Goal: Ask a question

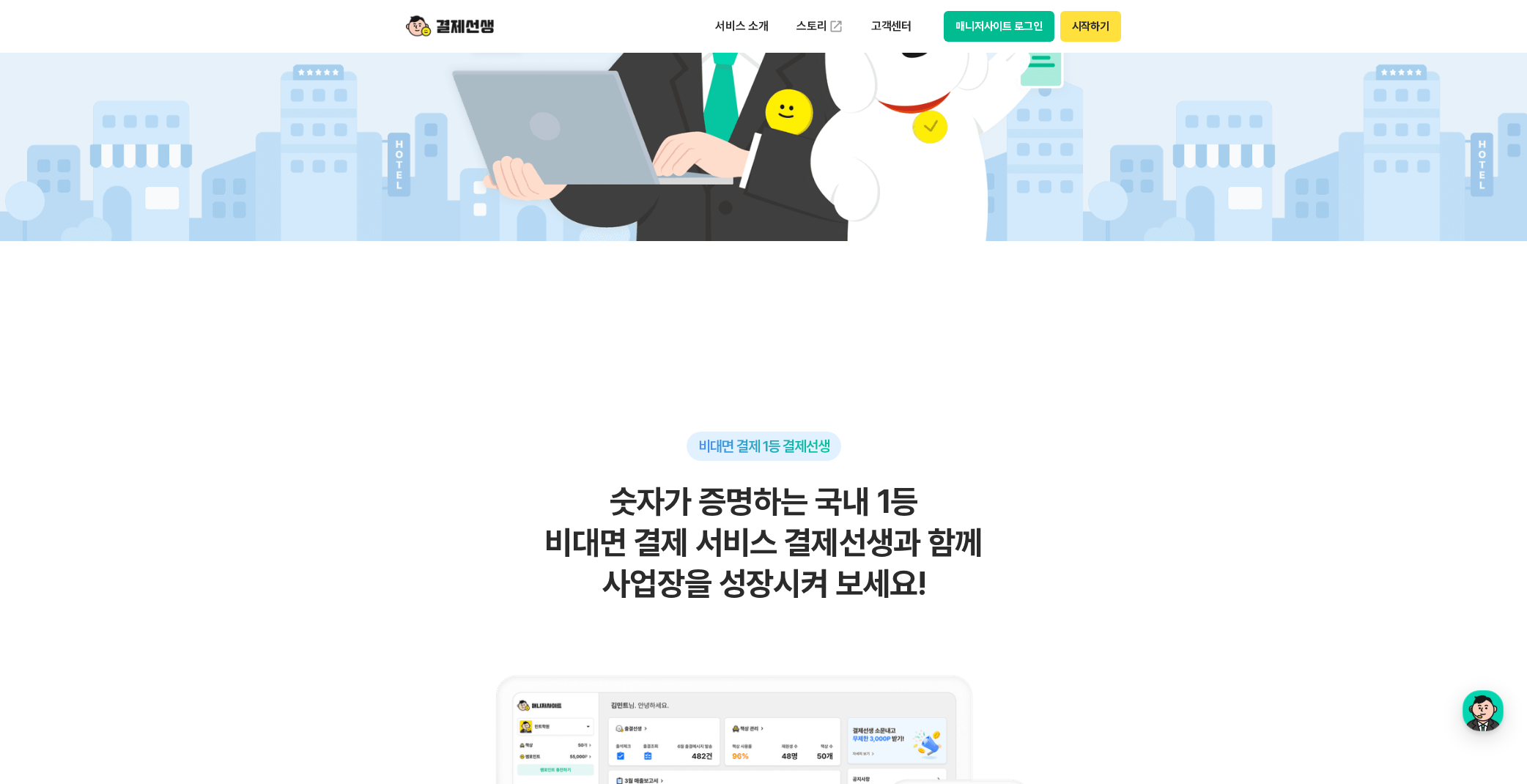
click at [1078, 28] on button "시작하기" at bounding box center [1091, 26] width 61 height 31
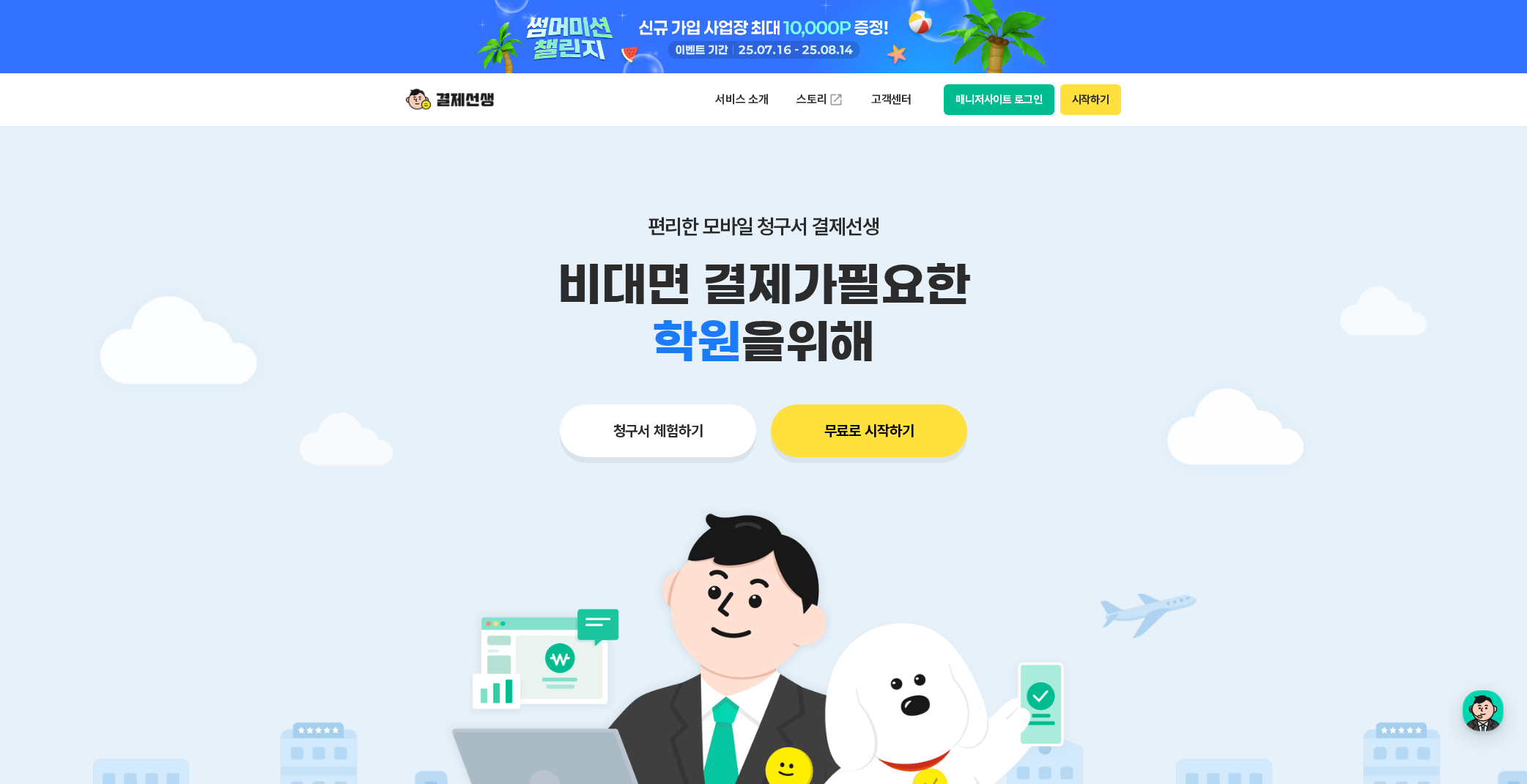
click at [971, 103] on button "매니저사이트 로그인" at bounding box center [999, 100] width 110 height 31
click at [1498, 704] on div "button" at bounding box center [1483, 710] width 41 height 41
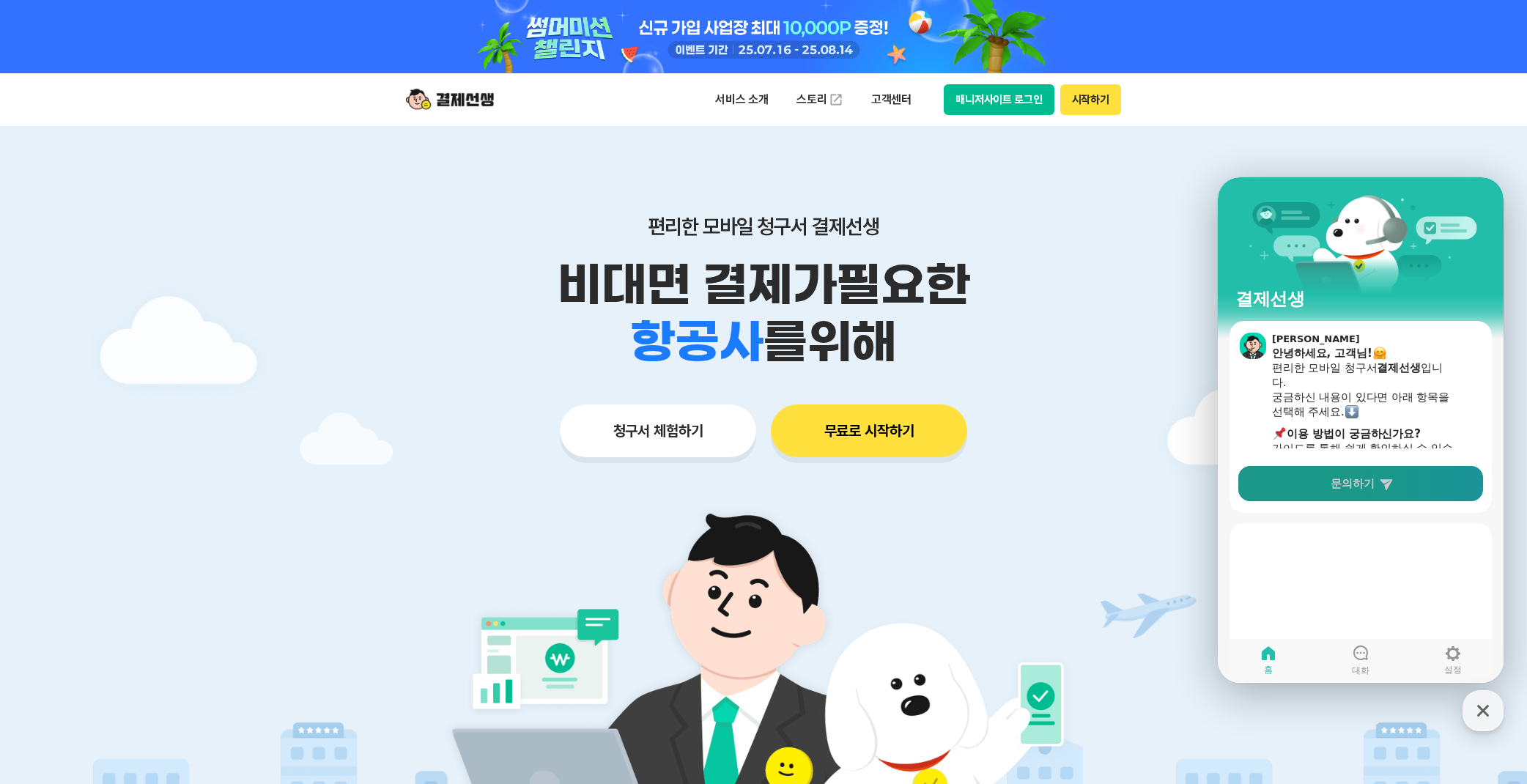
click at [1382, 498] on link "문의하기" at bounding box center [1360, 483] width 245 height 36
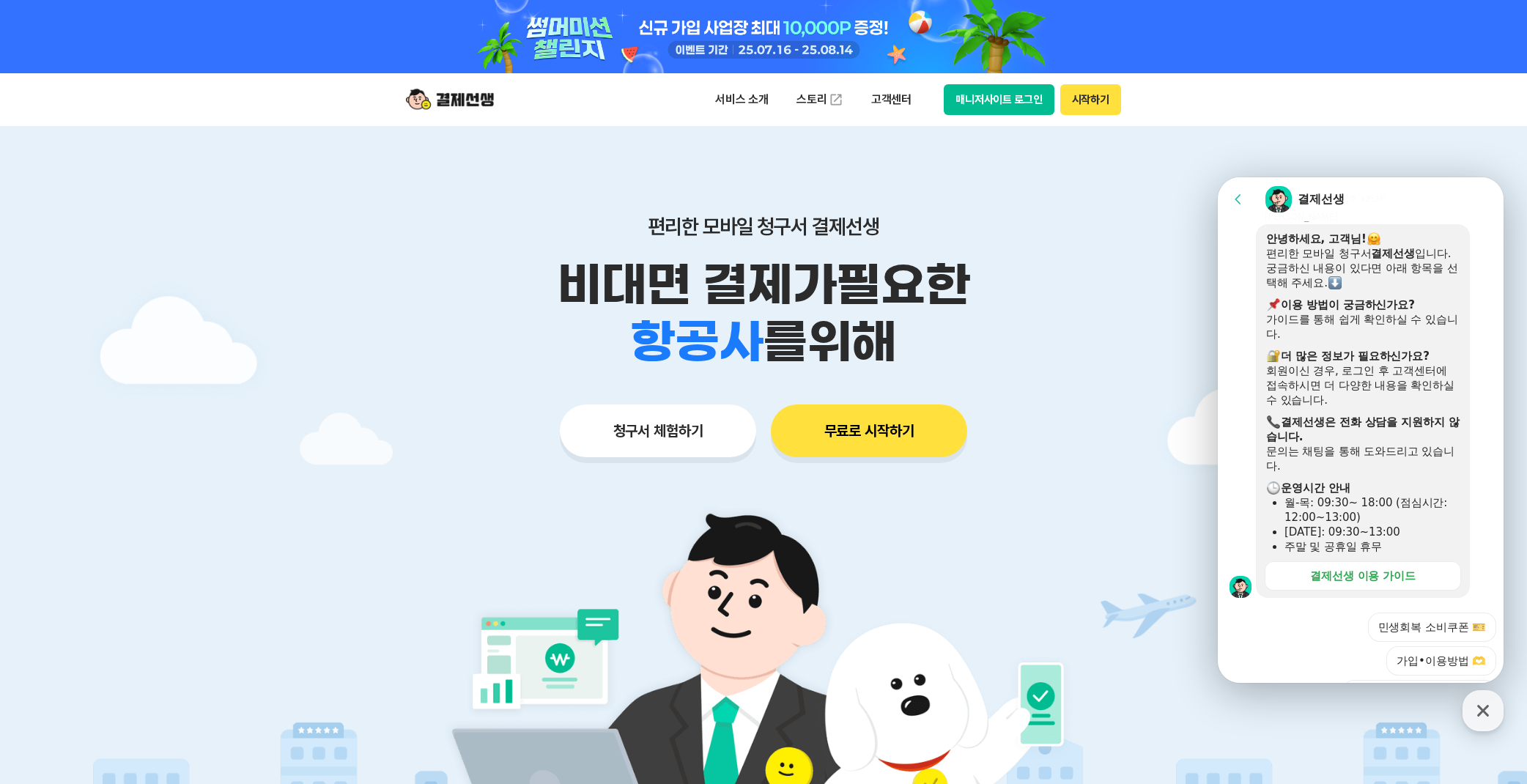
scroll to position [345, 0]
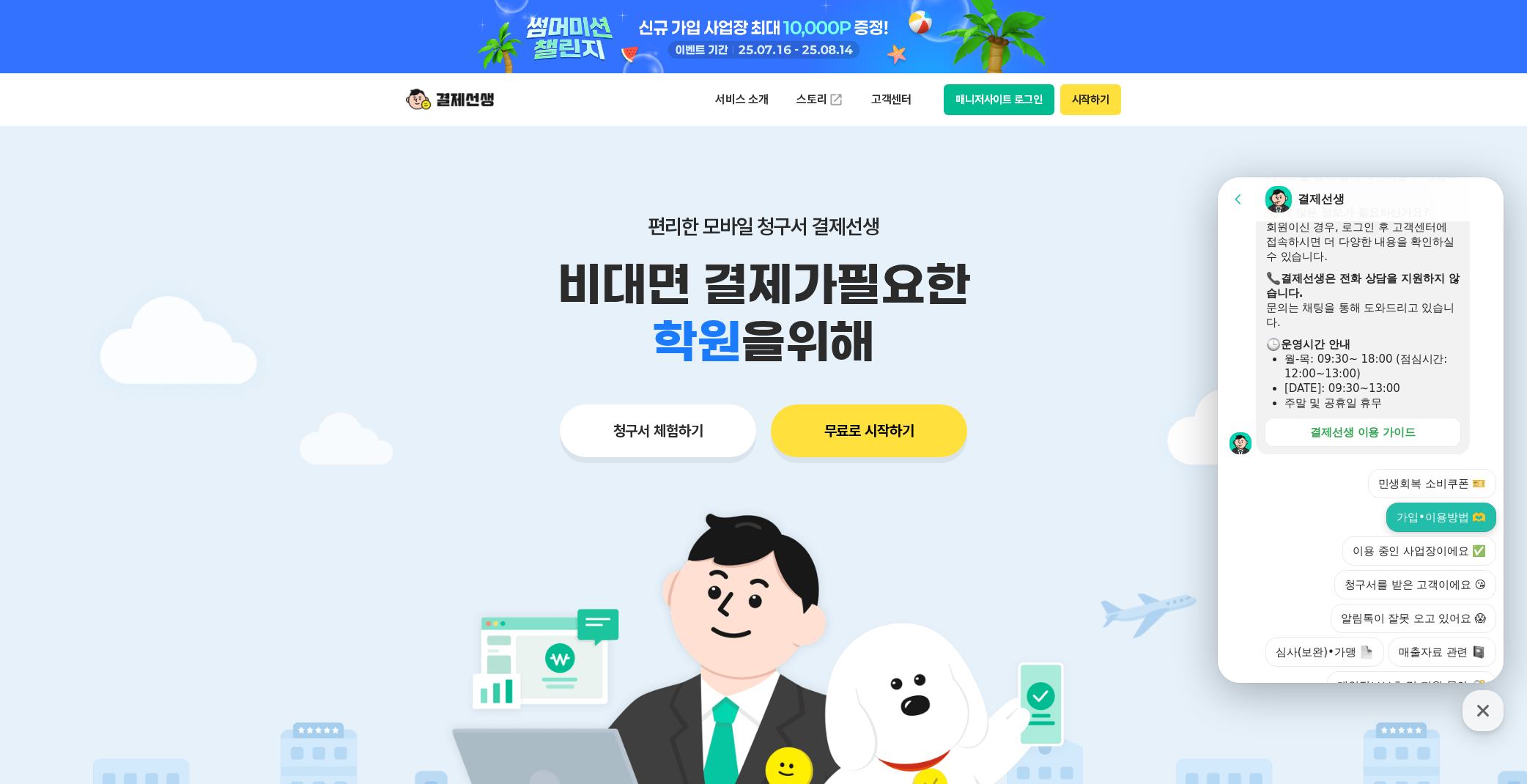
click at [1429, 503] on button "가입•이용방법 🫶" at bounding box center [1441, 517] width 110 height 29
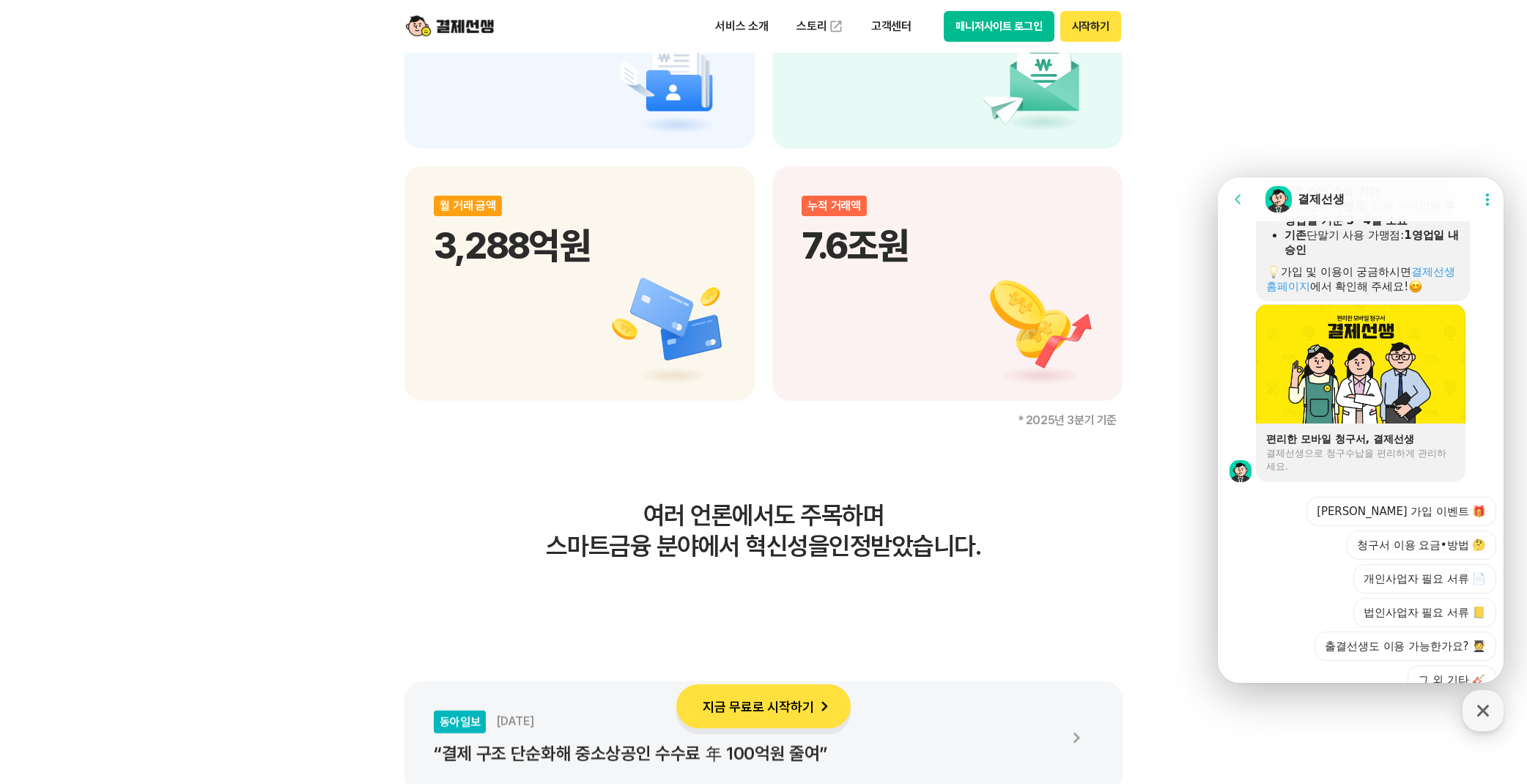
scroll to position [2174, 0]
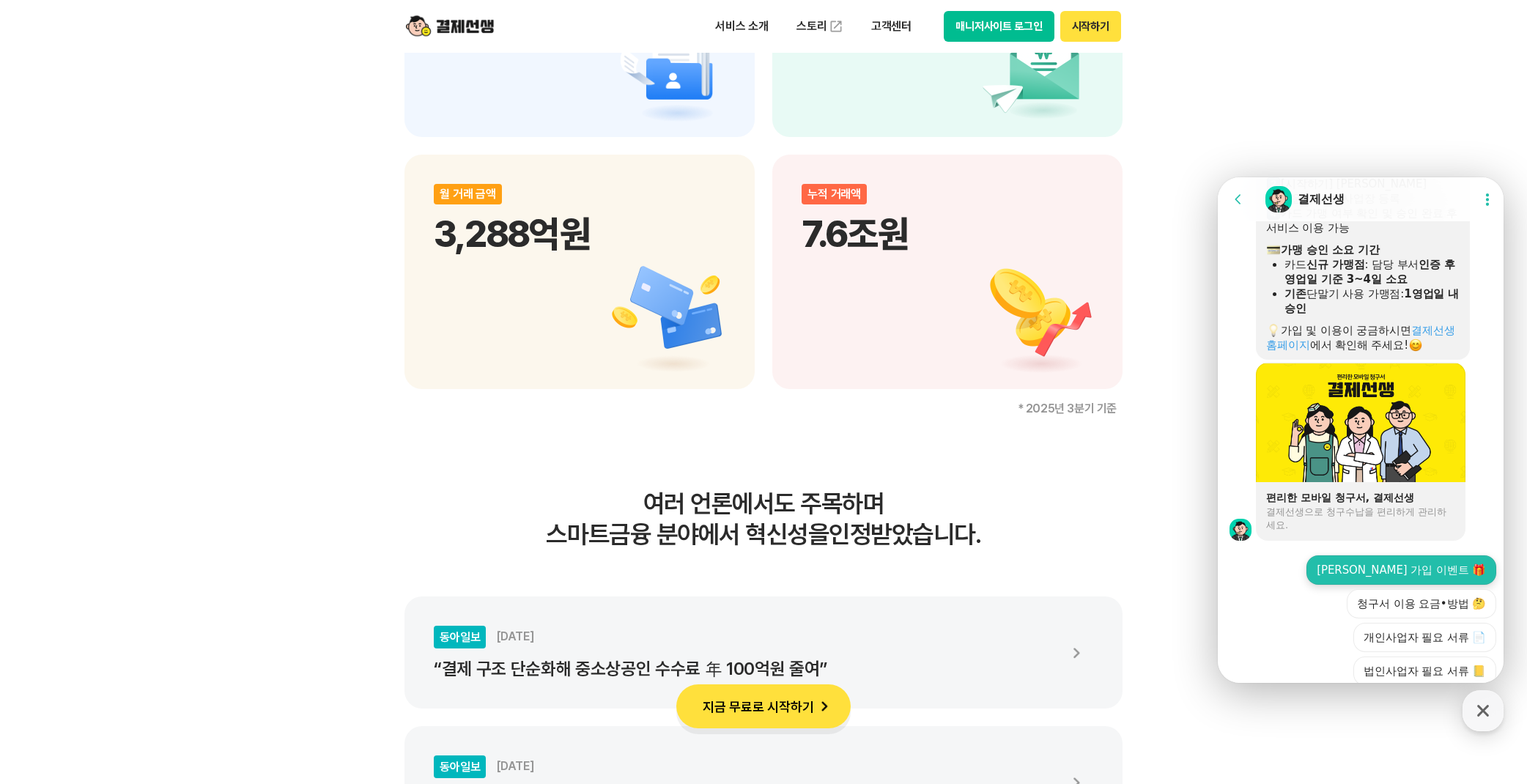
click at [1408, 555] on button "[PERSON_NAME] 가입 이벤트 🎁" at bounding box center [1401, 570] width 190 height 29
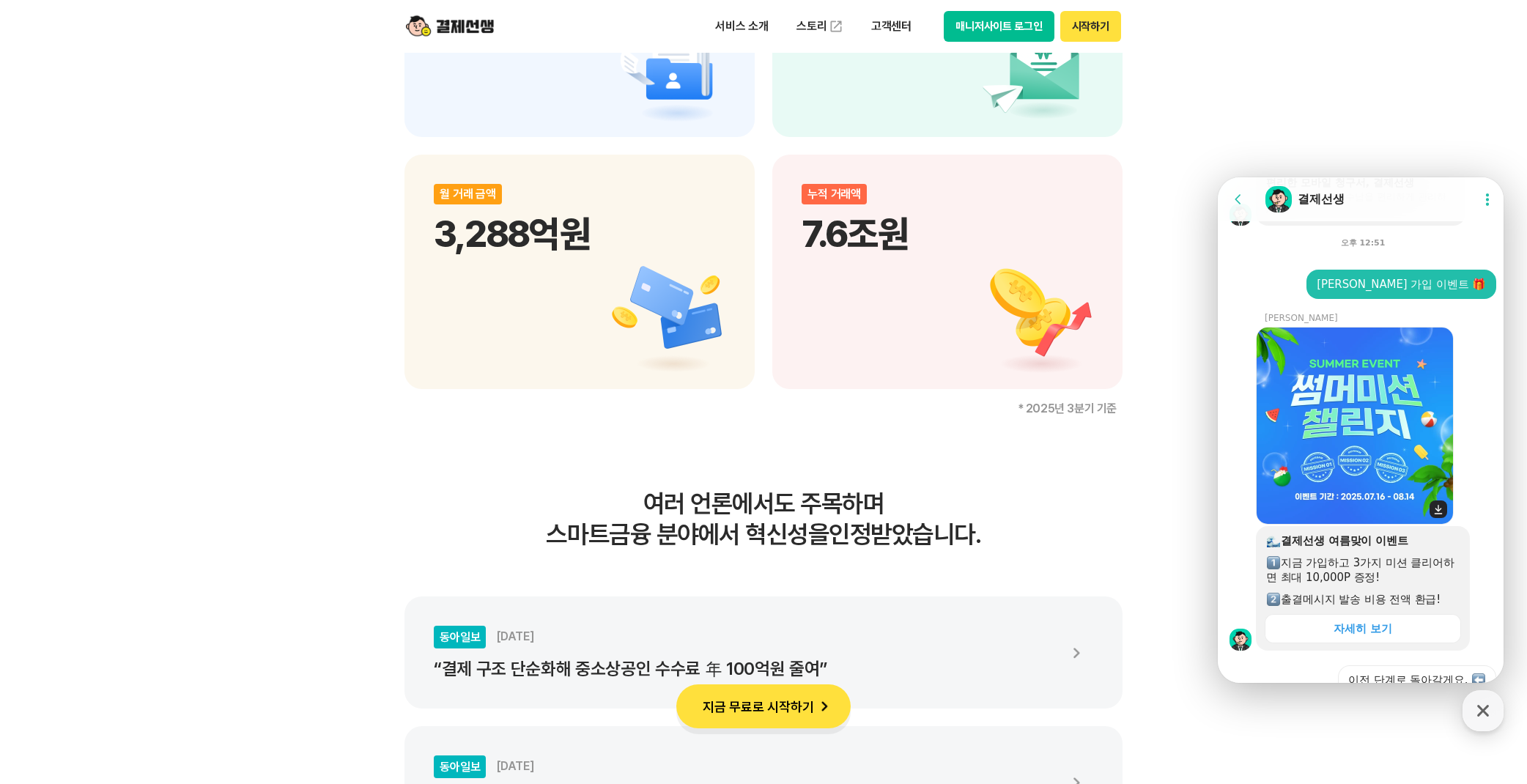
scroll to position [2186, 0]
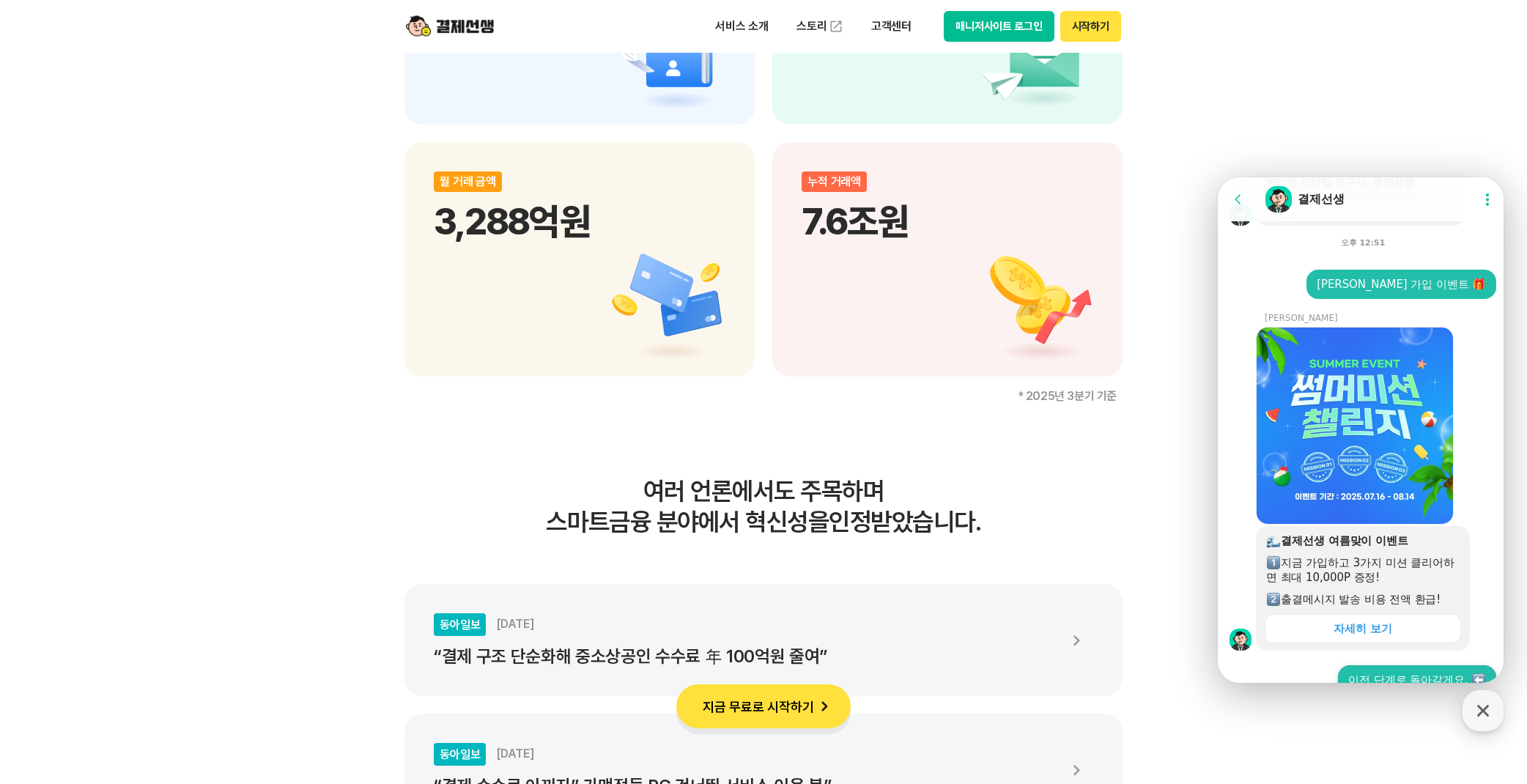
click at [1367, 665] on button "이전 단계로 돌아갈게요." at bounding box center [1417, 679] width 158 height 29
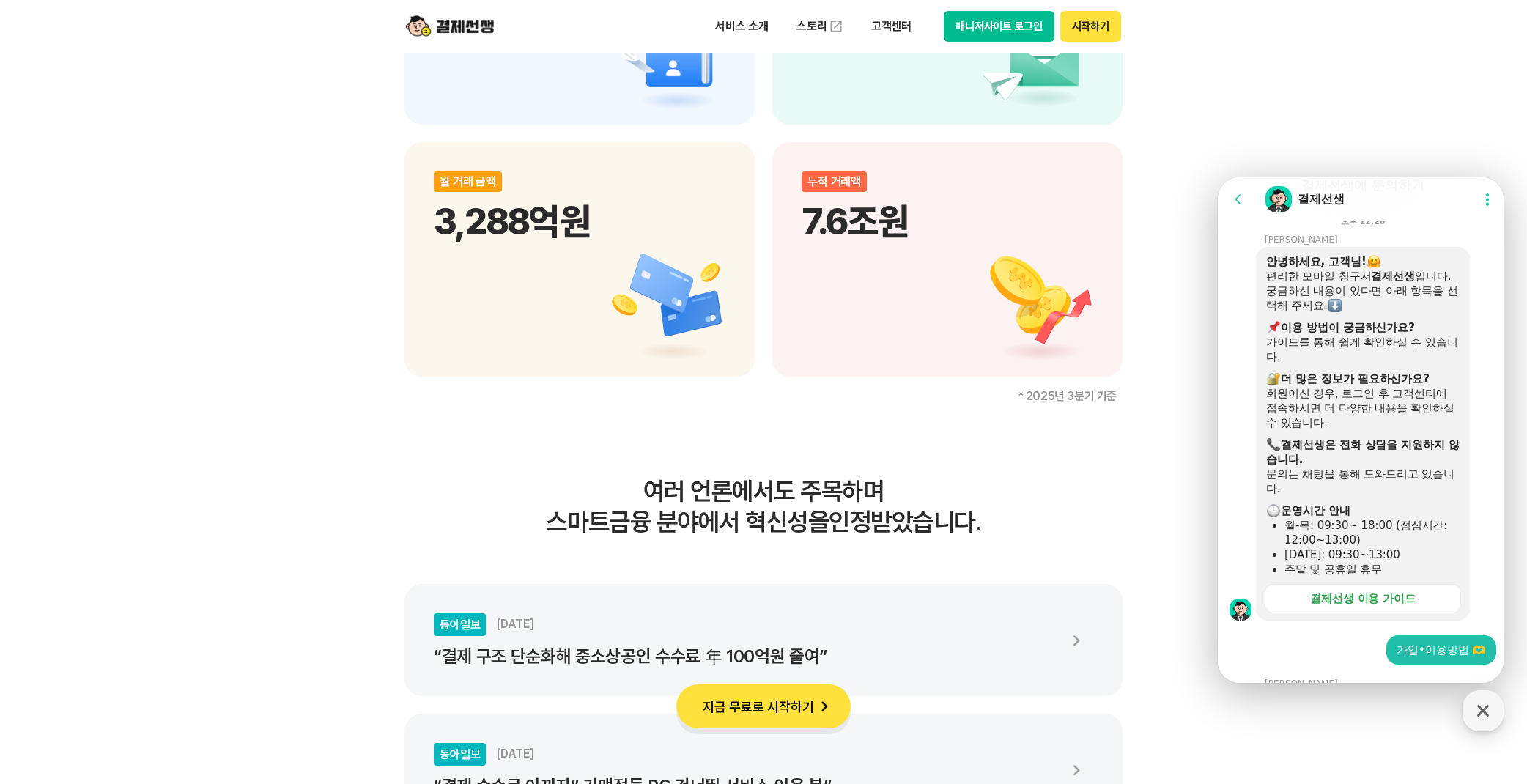
scroll to position [182, 0]
click at [1356, 588] on div "결제선생 이용 가이드" at bounding box center [1363, 595] width 106 height 14
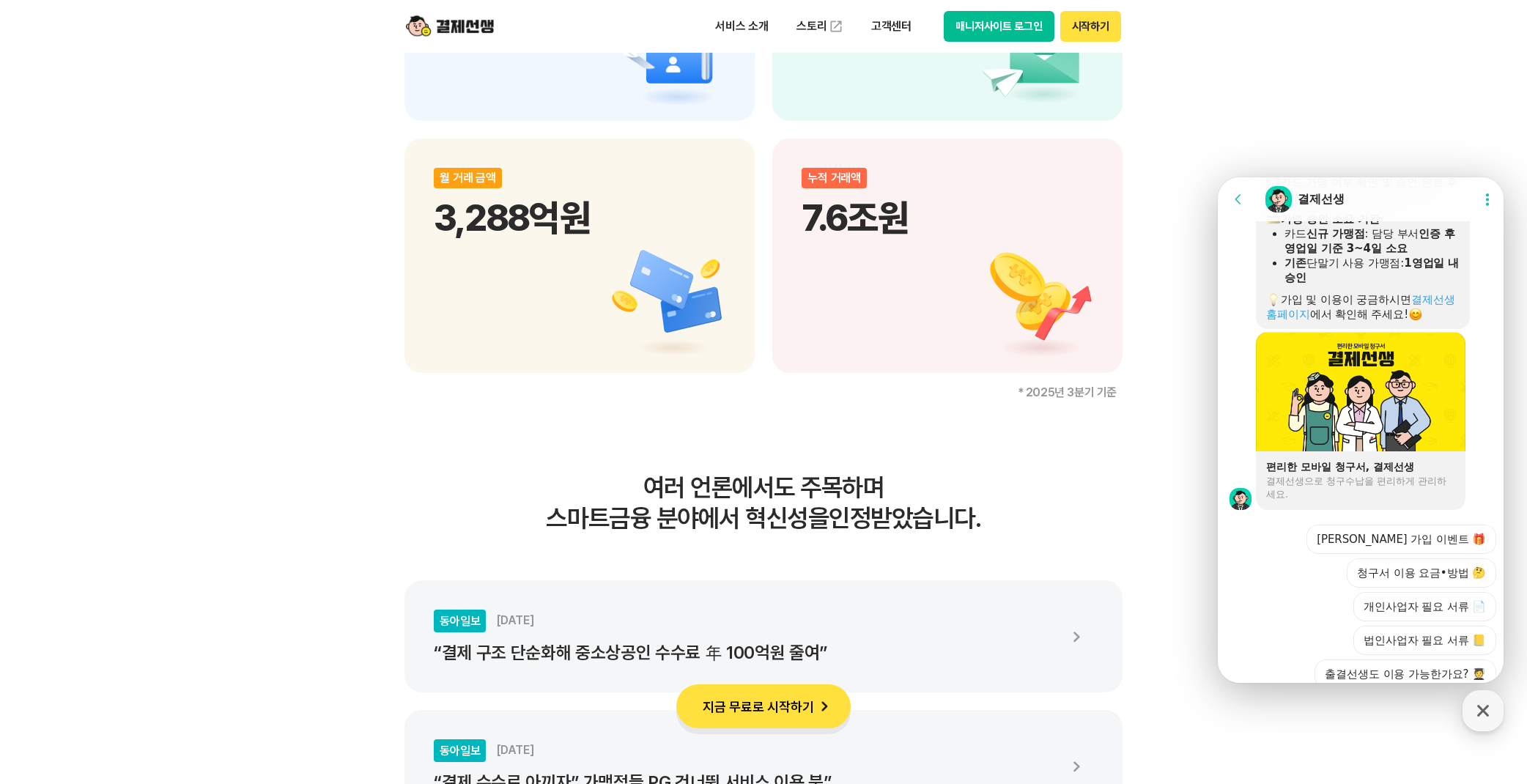
scroll to position [2192, 0]
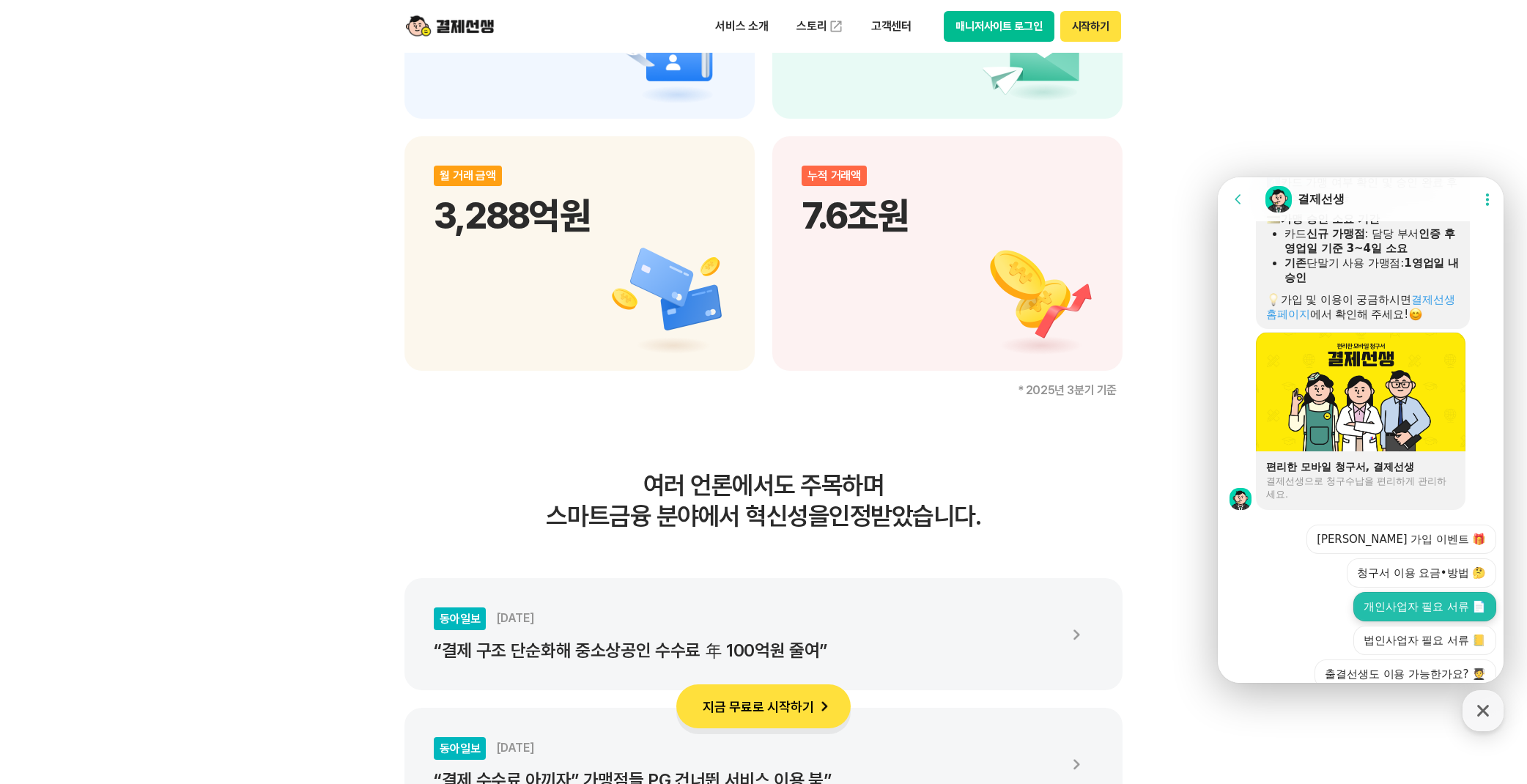
click at [1386, 592] on button "개인사업자 필요 서류 📄" at bounding box center [1425, 606] width 142 height 29
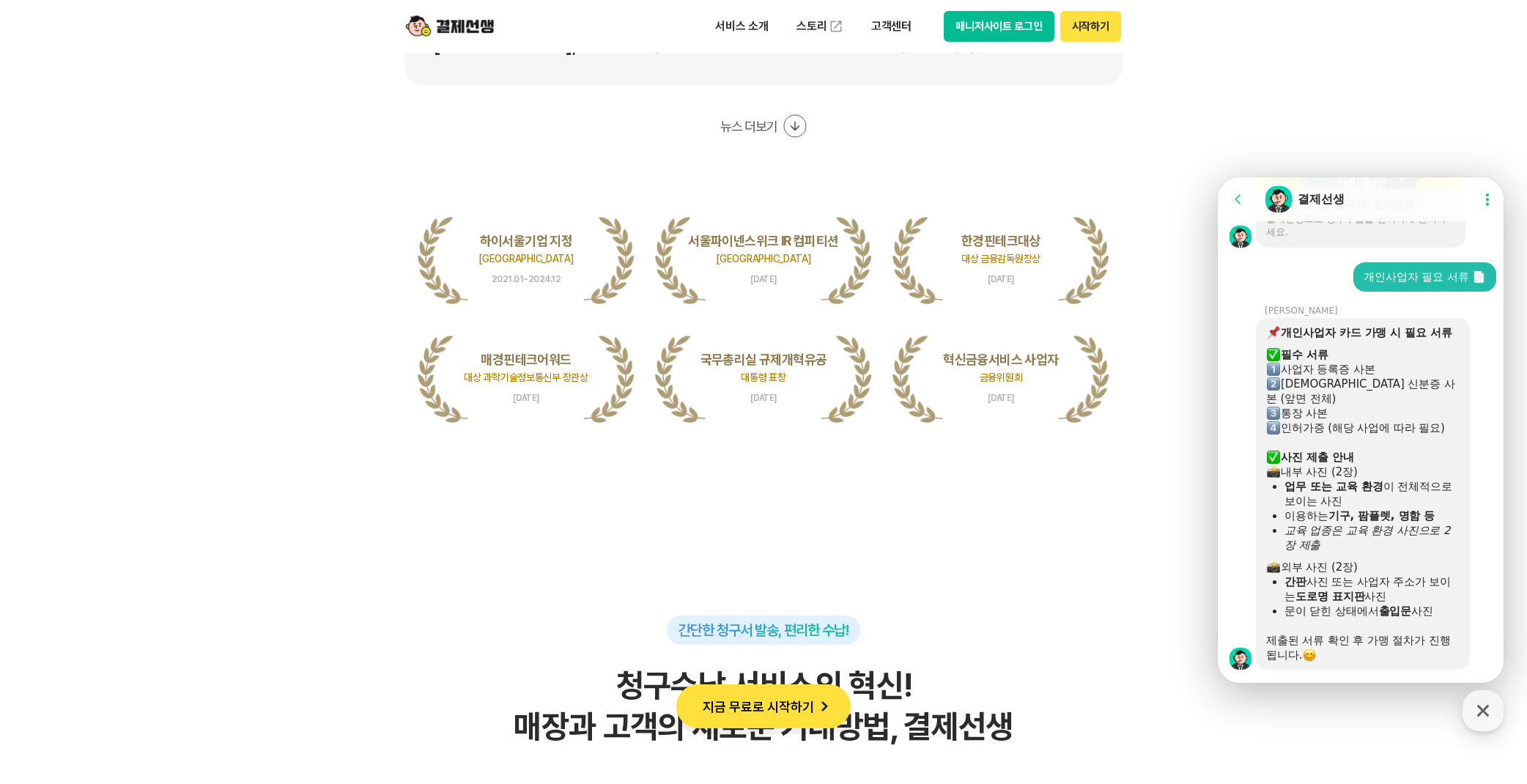
scroll to position [2383, 0]
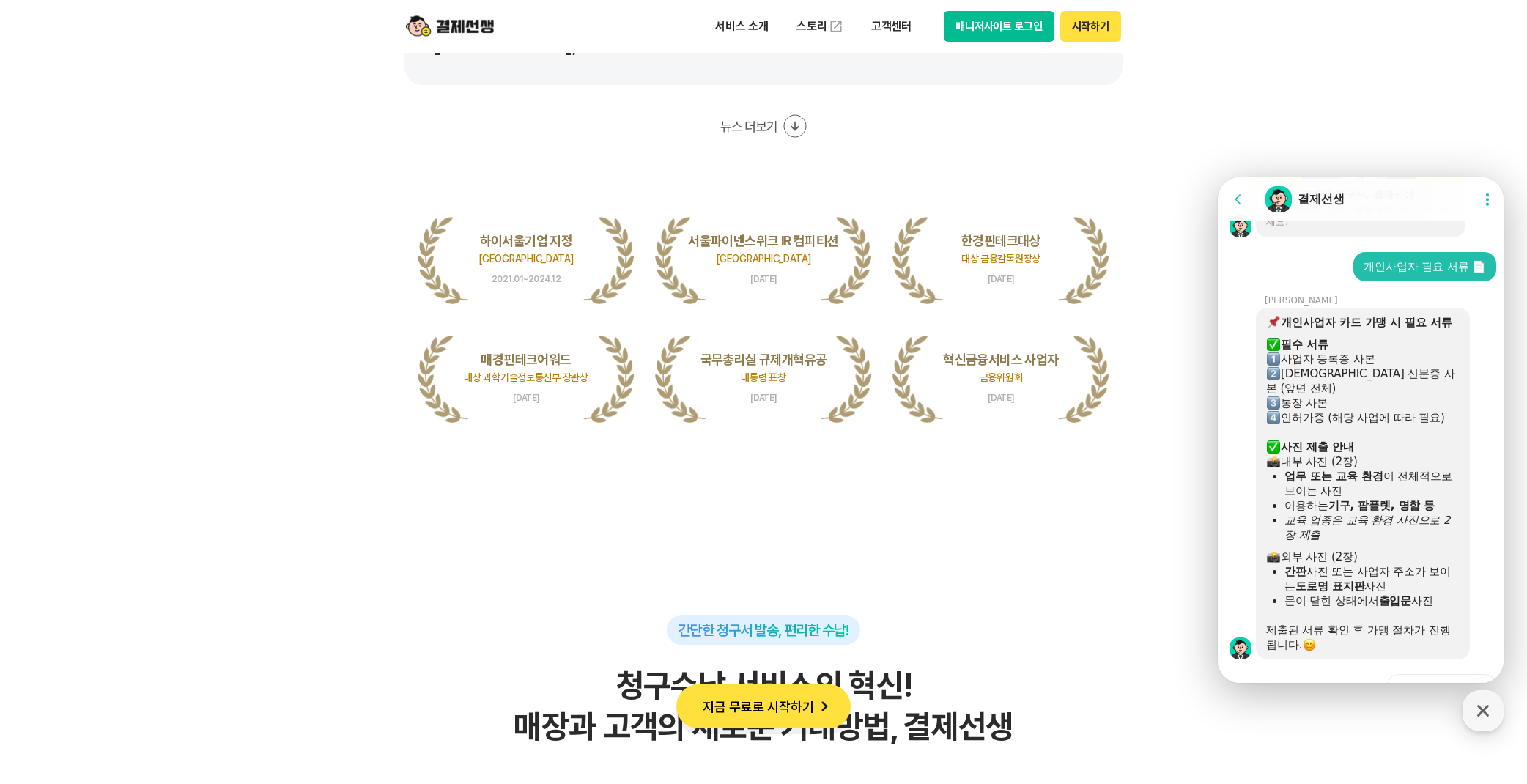
click at [1377, 741] on button "매니저에게 추가 문의하기 🙋" at bounding box center [1413, 756] width 165 height 29
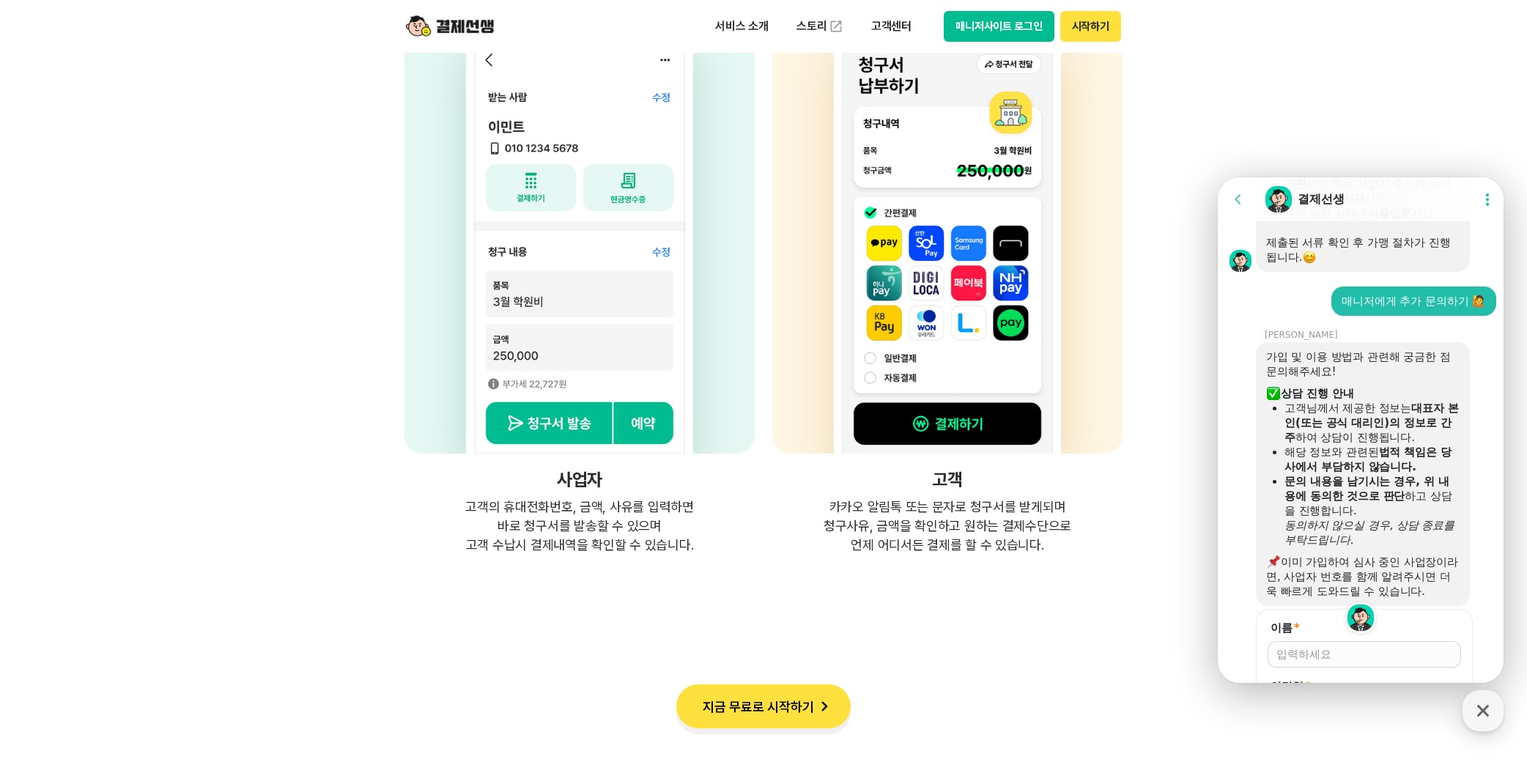
scroll to position [2809, 0]
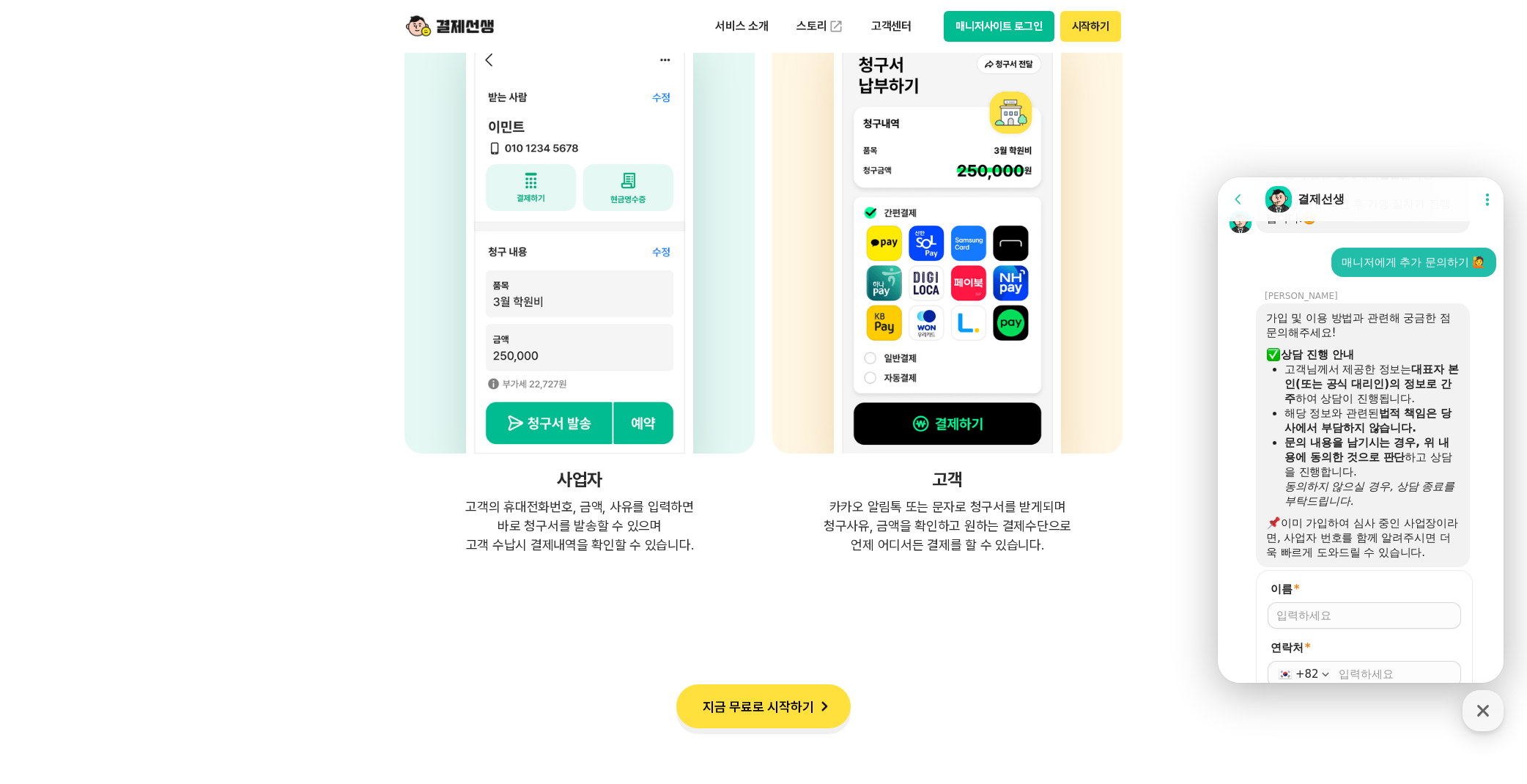
click at [1341, 608] on input "이름 *" at bounding box center [1365, 615] width 176 height 14
type input "[PERSON_NAME]"
click at [1357, 667] on input "연락처 *" at bounding box center [1396, 674] width 114 height 14
click at [1355, 667] on input "연락처 *" at bounding box center [1396, 674] width 114 height 14
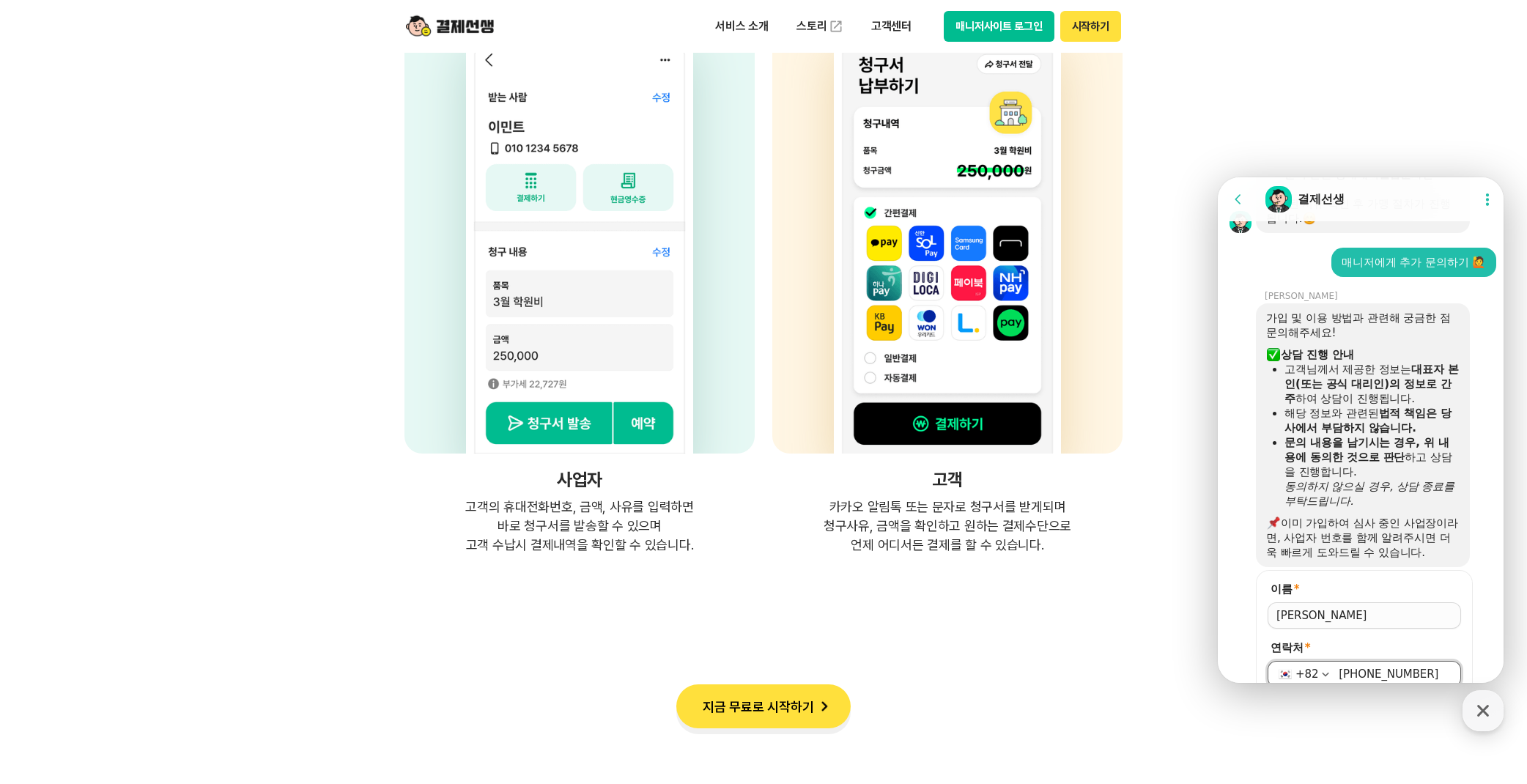
type input "[PHONE_NUMBER]"
click at [1268, 699] on button "저장" at bounding box center [1364, 712] width 193 height 27
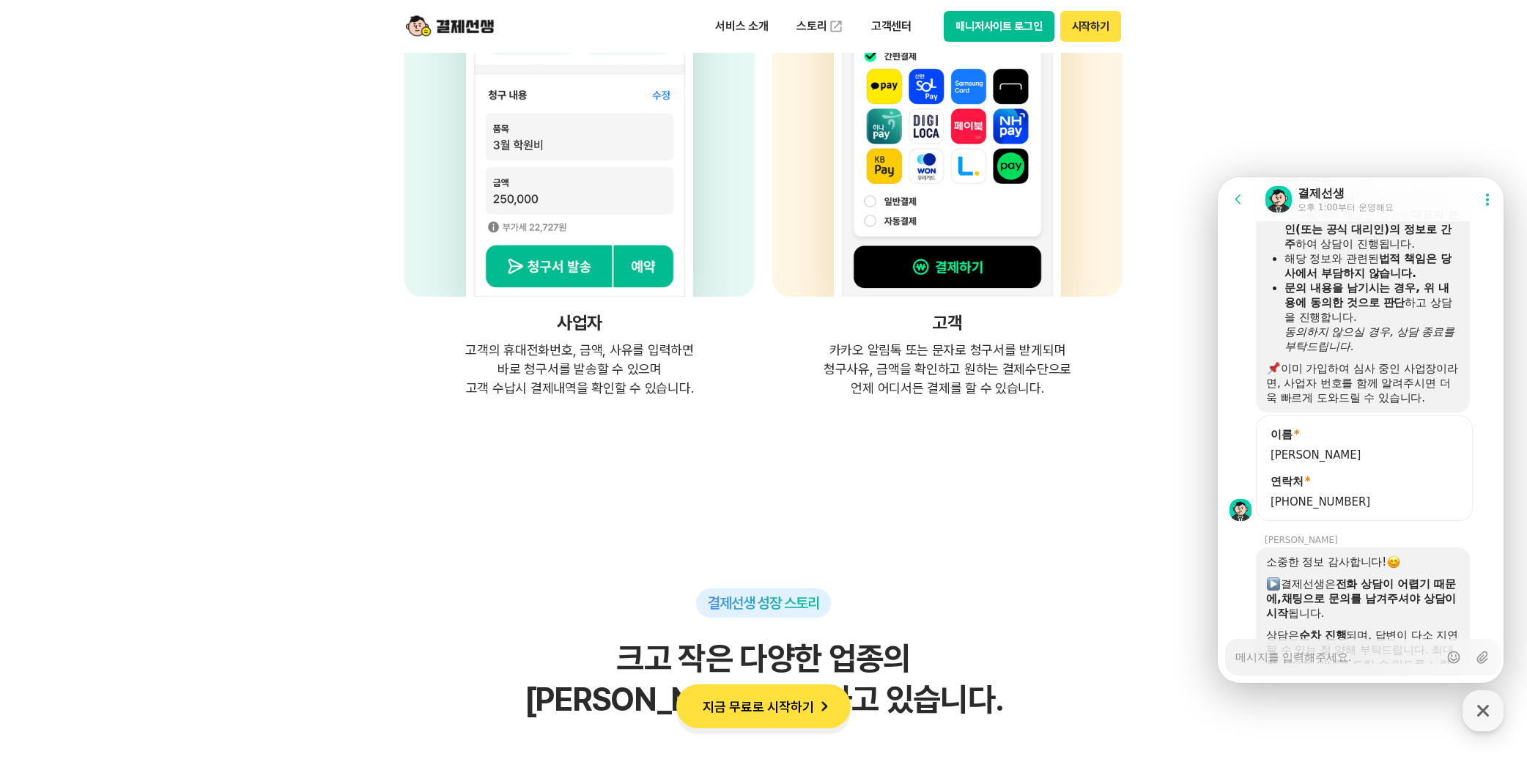
scroll to position [2964, 0]
click at [1317, 657] on textarea "Messenger Input Textarea" at bounding box center [1337, 651] width 204 height 25
type textarea "x"
type textarea "ㅈ"
type textarea "x"
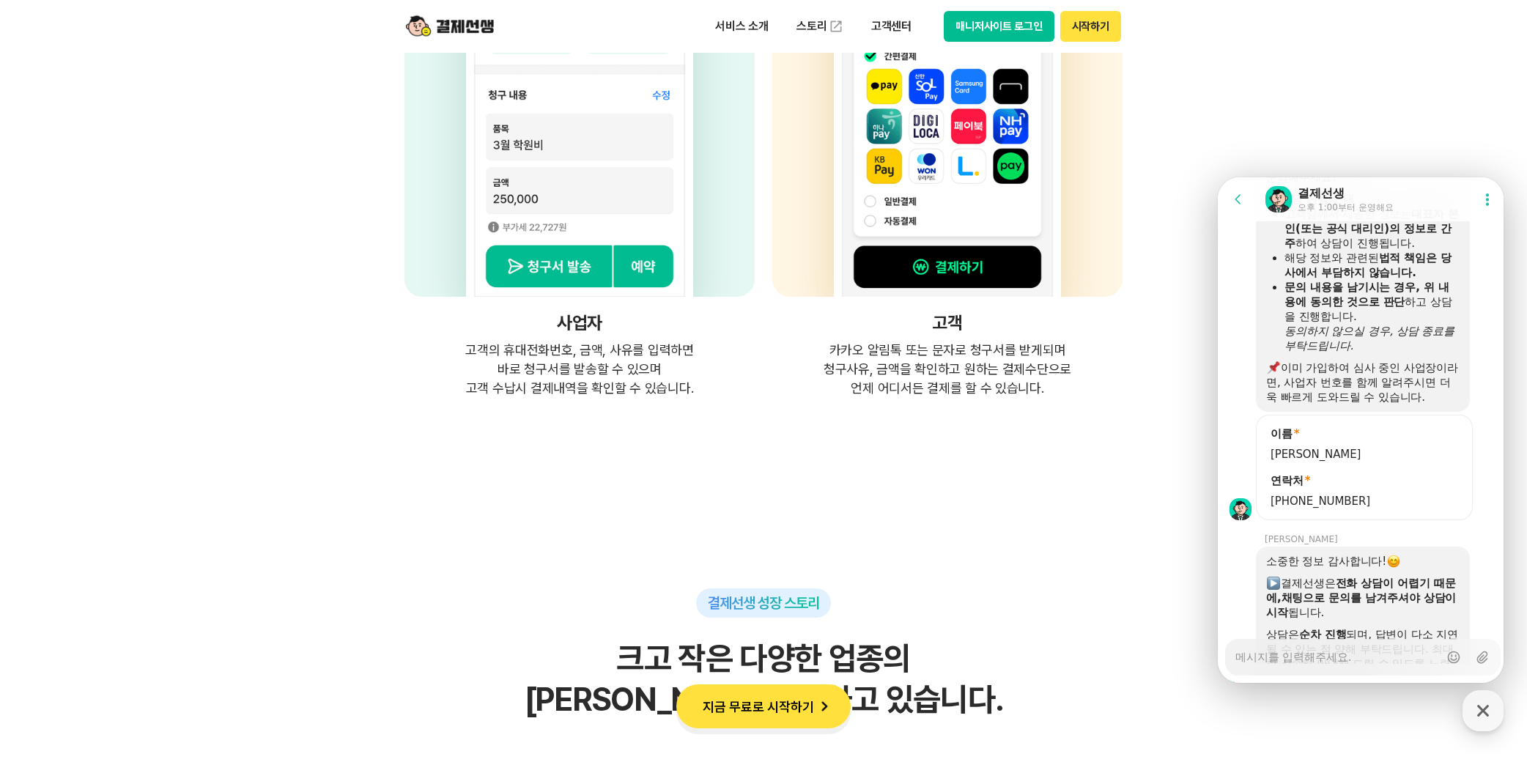
type textarea "x"
type textarea "ㅈ"
type textarea "x"
type textarea "제"
type textarea "x"
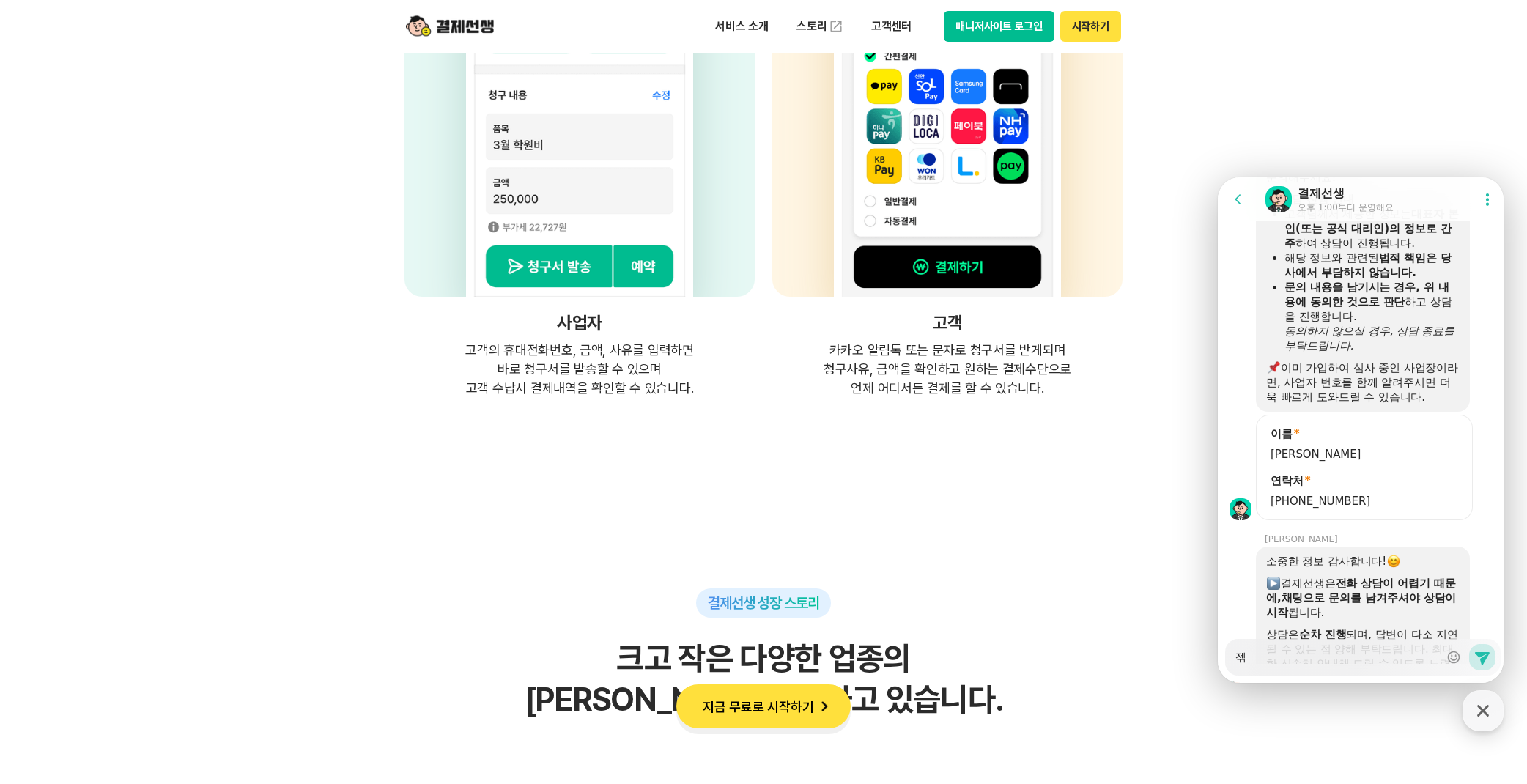
type textarea "제꺼"
type textarea "x"
type textarea "제꺼"
type textarea "x"
type textarea "제꺼 ㅇ"
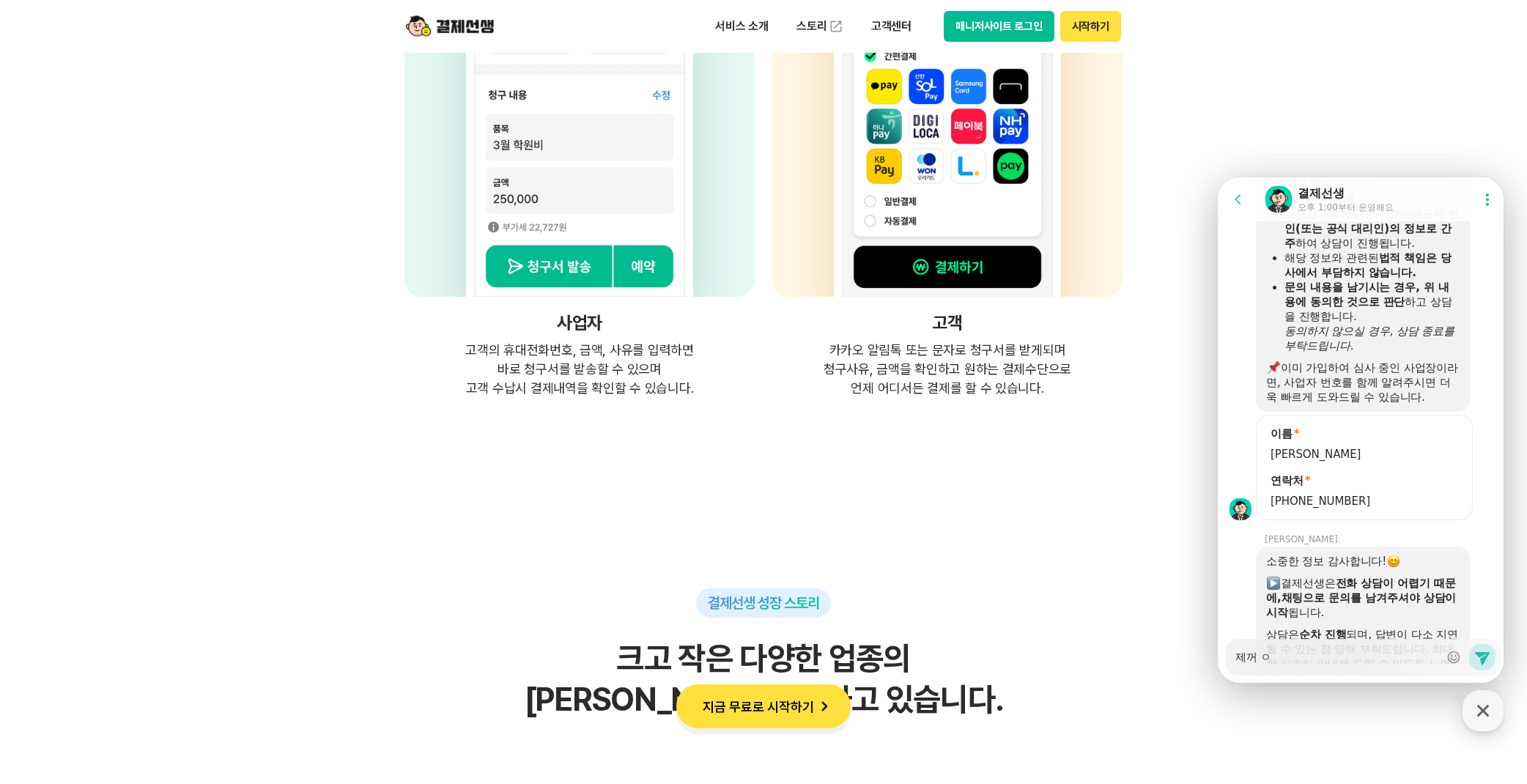
type textarea "x"
type textarea "제꺼 아"
type textarea "x"
type textarea "제꺼 앚"
type textarea "x"
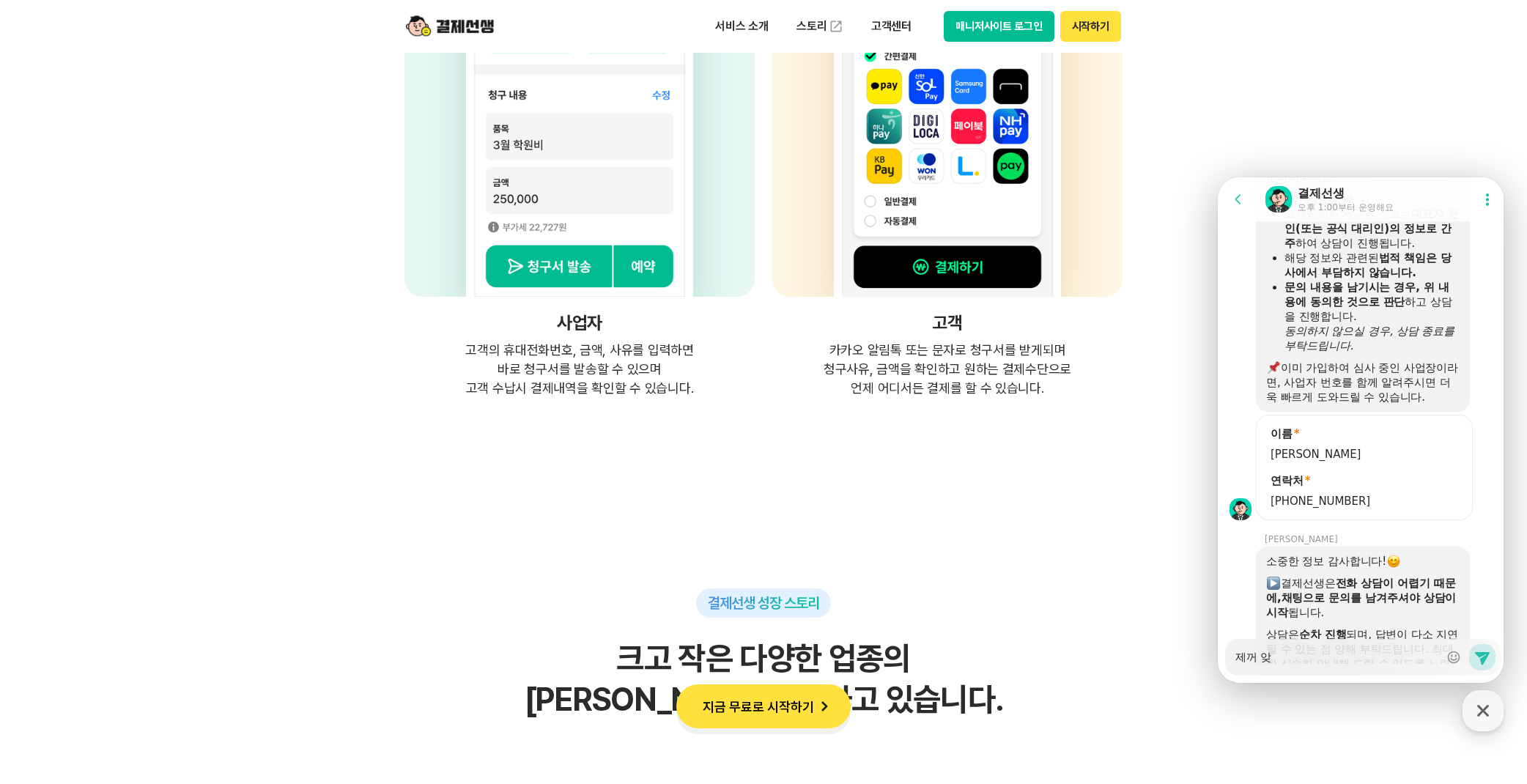
type textarea "제꺼 아지"
type textarea "x"
type textarea "제꺼 아직"
type textarea "x"
type textarea "제꺼 아직"
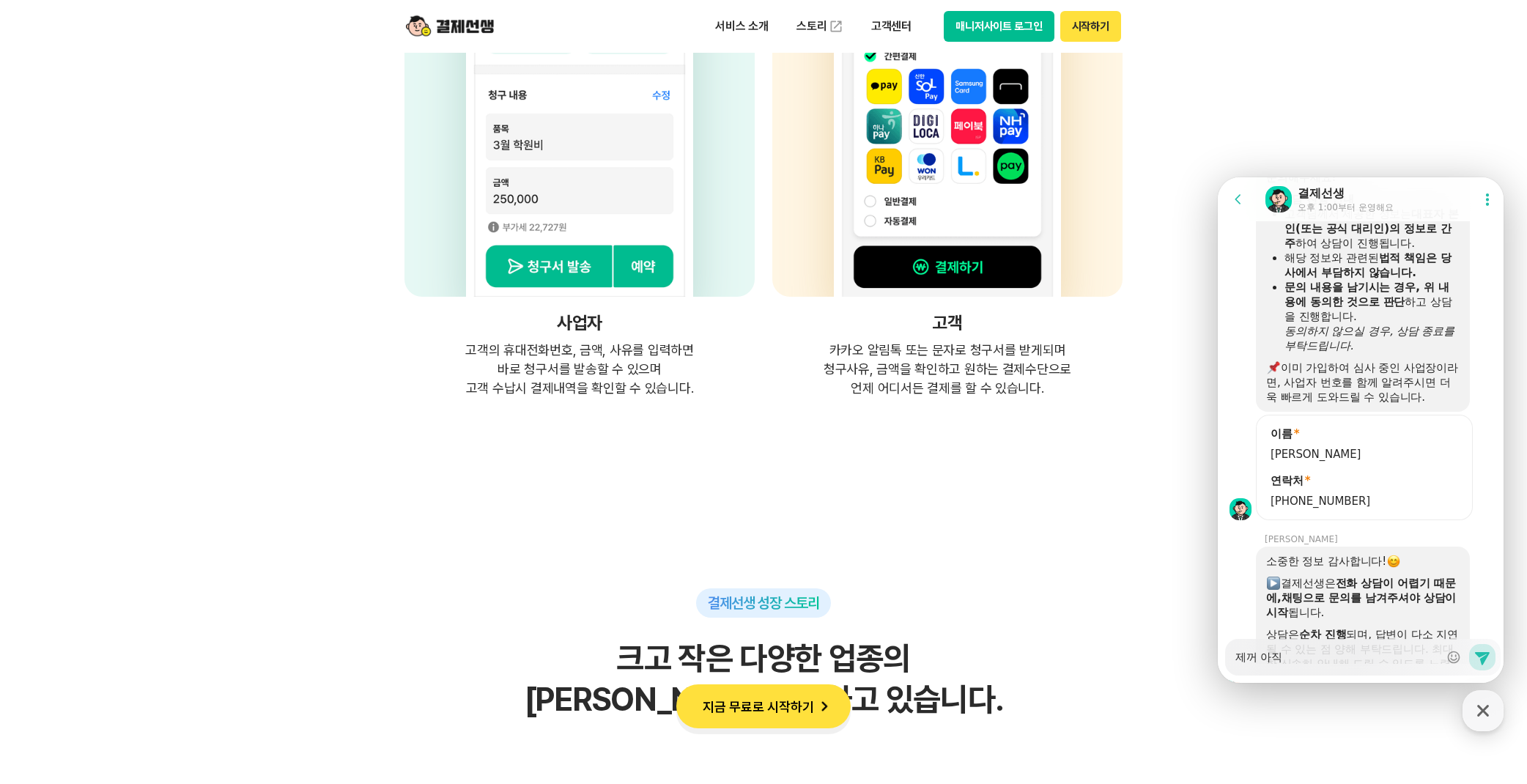
type textarea "x"
type textarea "제꺼 아직 ㅅ"
type textarea "x"
type textarea "제꺼 아직 스"
type textarea "x"
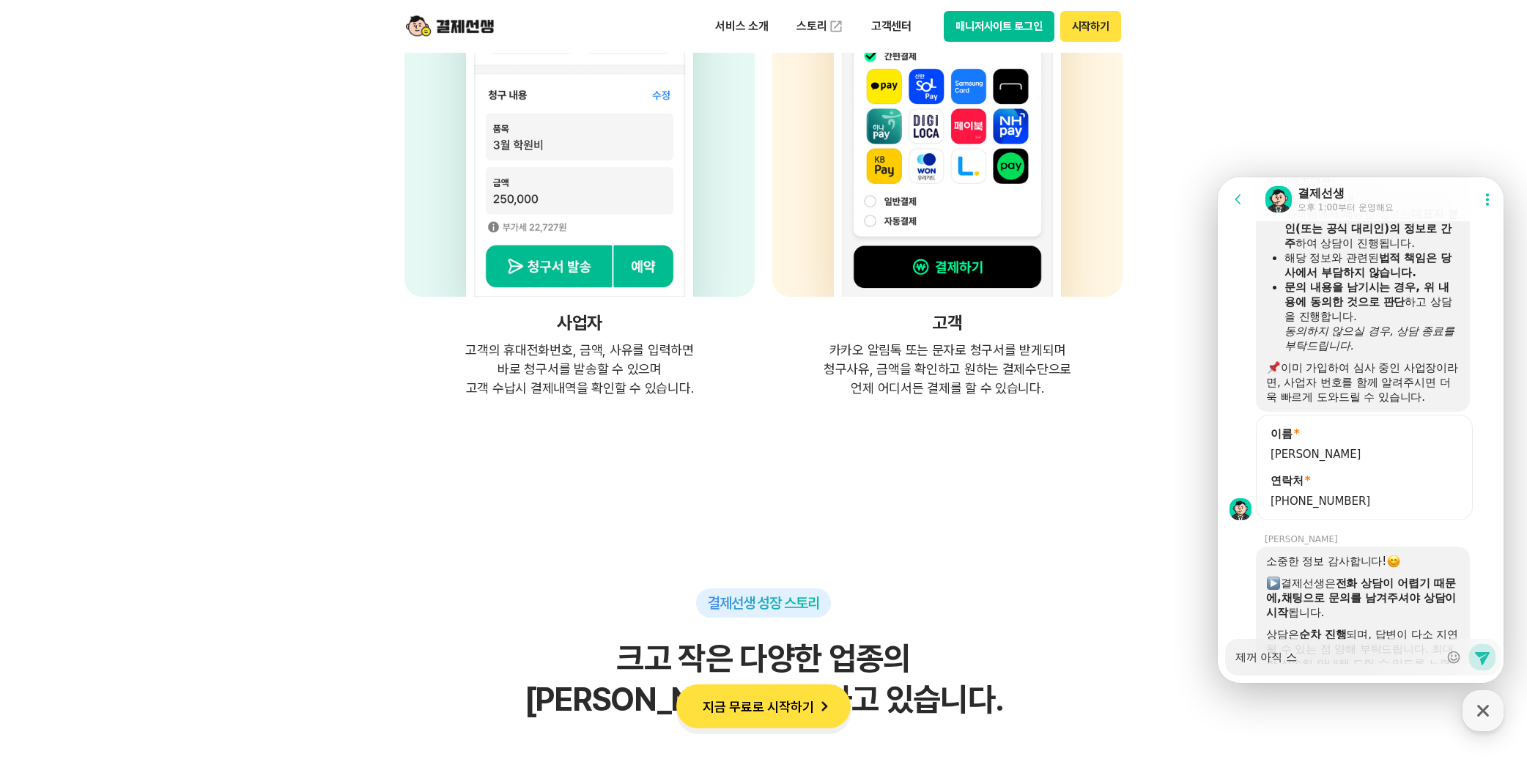
type textarea "제꺼 아직 승"
type textarea "x"
type textarea "제꺼 아직 승ㅇ"
type textarea "x"
type textarea "제꺼 아직 승이"
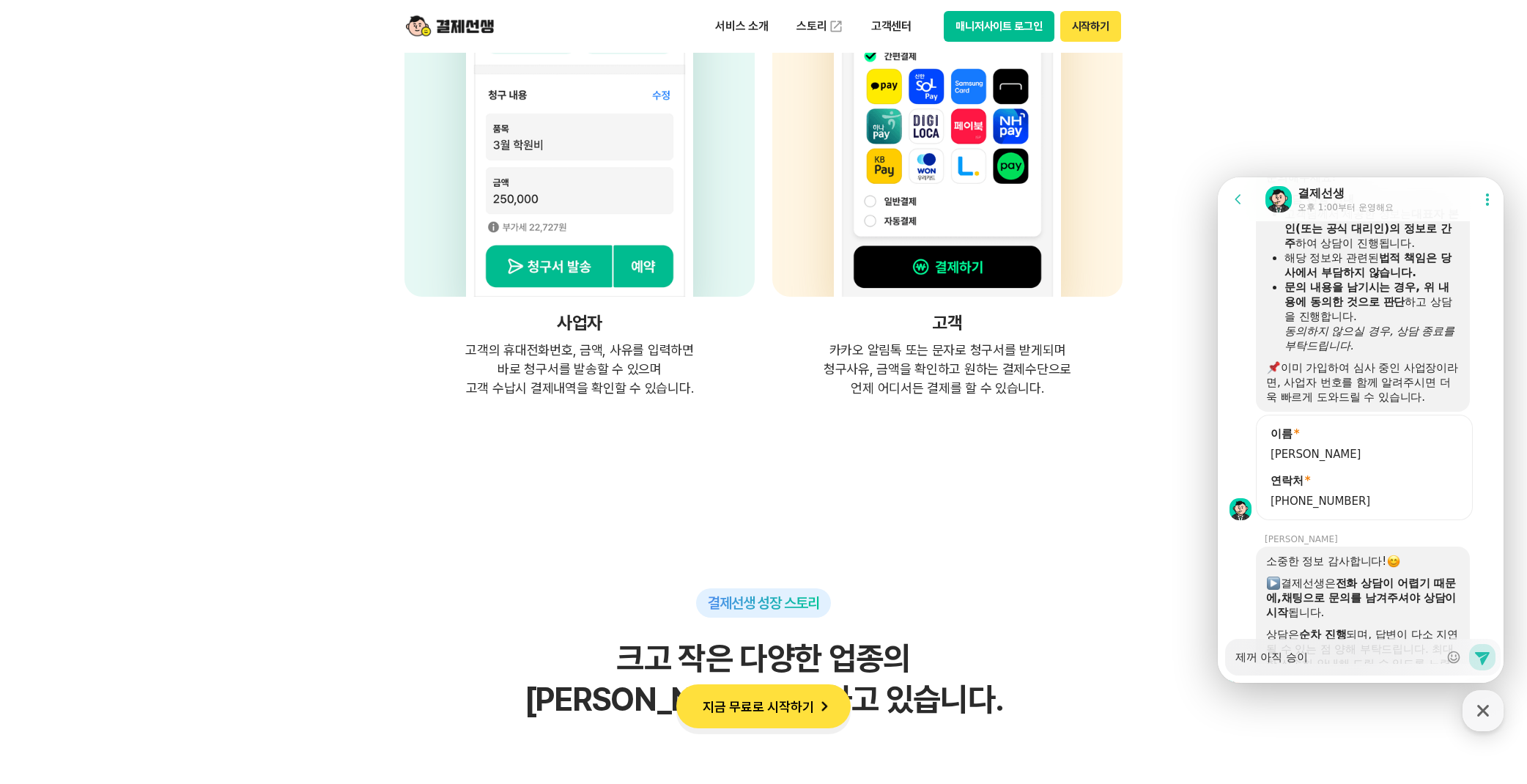
type textarea "x"
type textarea "제꺼 아직 승인"
type textarea "x"
type textarea "제꺼 아직 승인ㅇ"
type textarea "x"
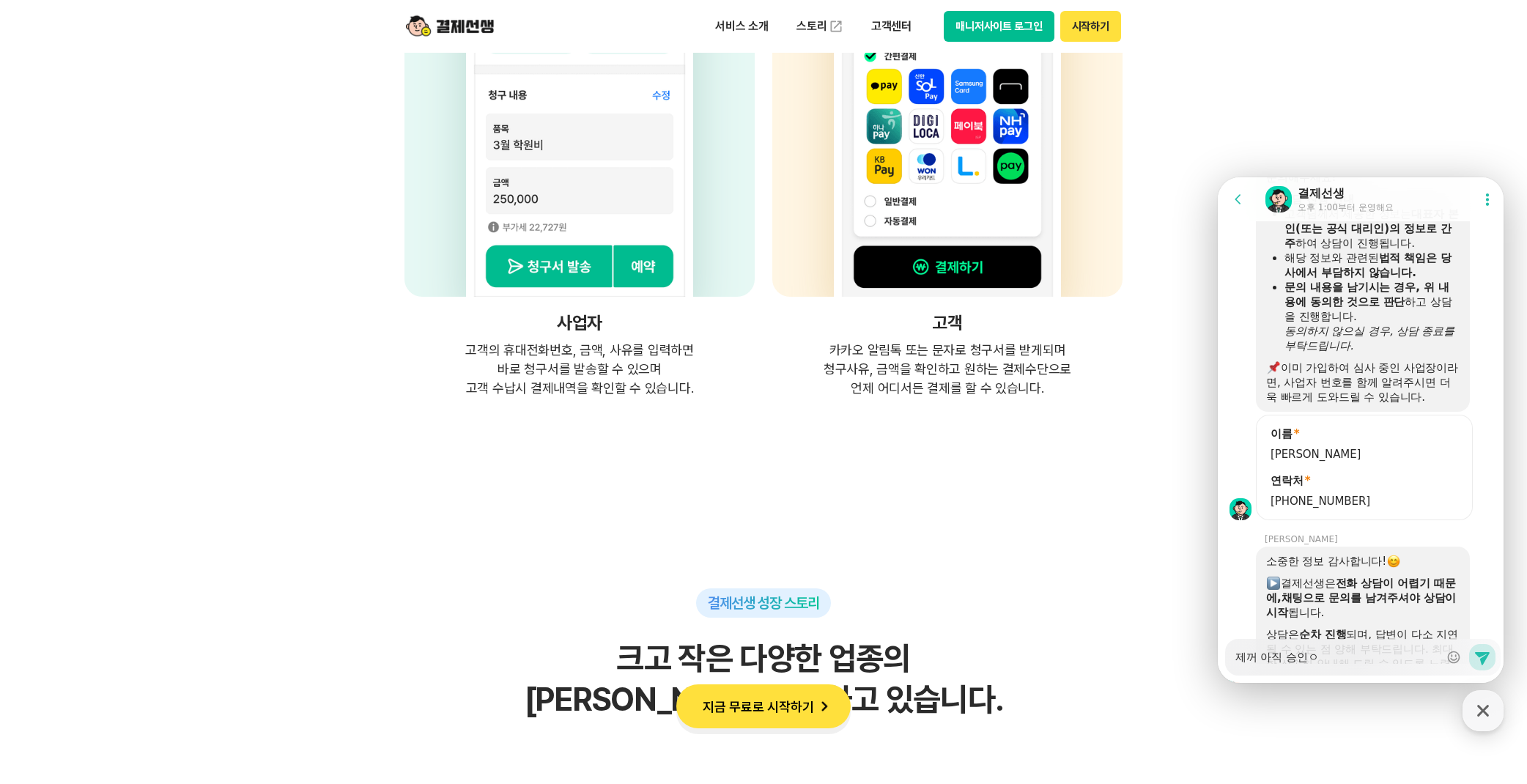
type textarea "제꺼 아직 승인[PERSON_NAME]"
type textarea "x"
type textarea "제꺼 아직 승인[PERSON_NAME]"
type textarea "x"
type textarea "제꺼 아직 승인이 ㅇ"
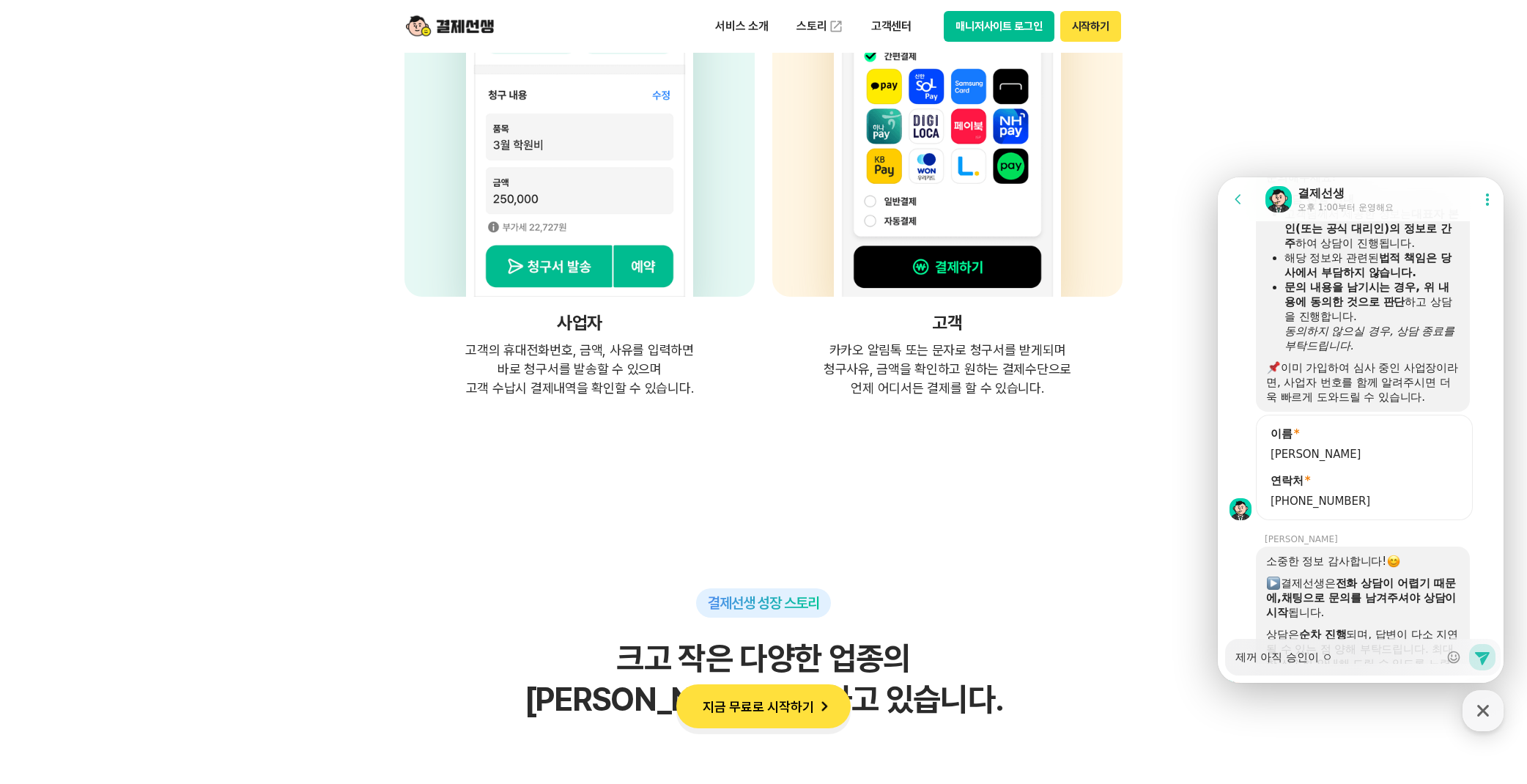
type textarea "x"
type textarea "제꺼 아직 승인이 아"
type textarea "x"
type textarea "제꺼 아직 승인이 안"
type textarea "x"
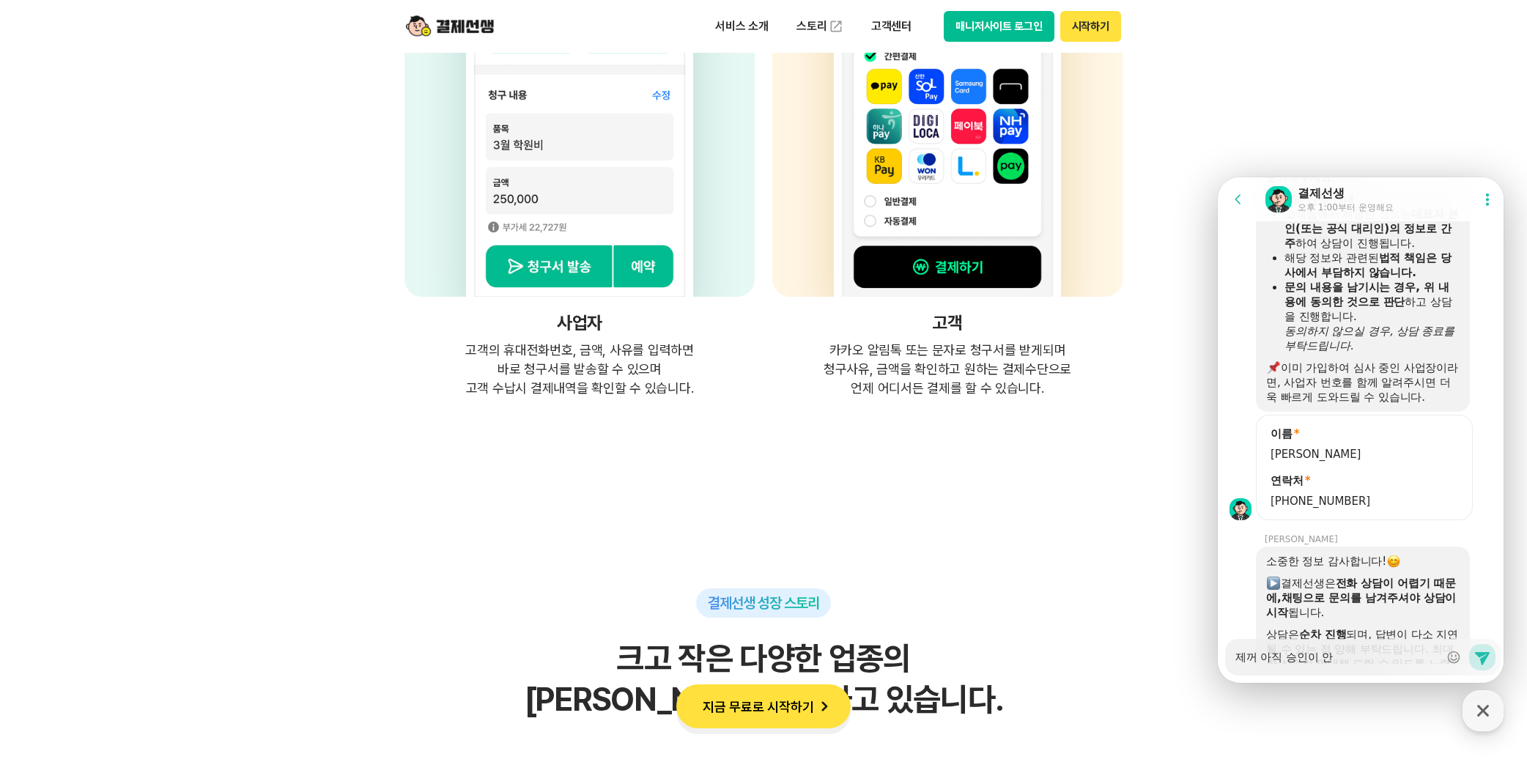
type textarea "제꺼 아직 승인이 안ㄴ"
type textarea "x"
type textarea "제꺼 아직 승인이 [PERSON_NAME]"
type textarea "x"
type textarea "제꺼 아직 승인이 안났"
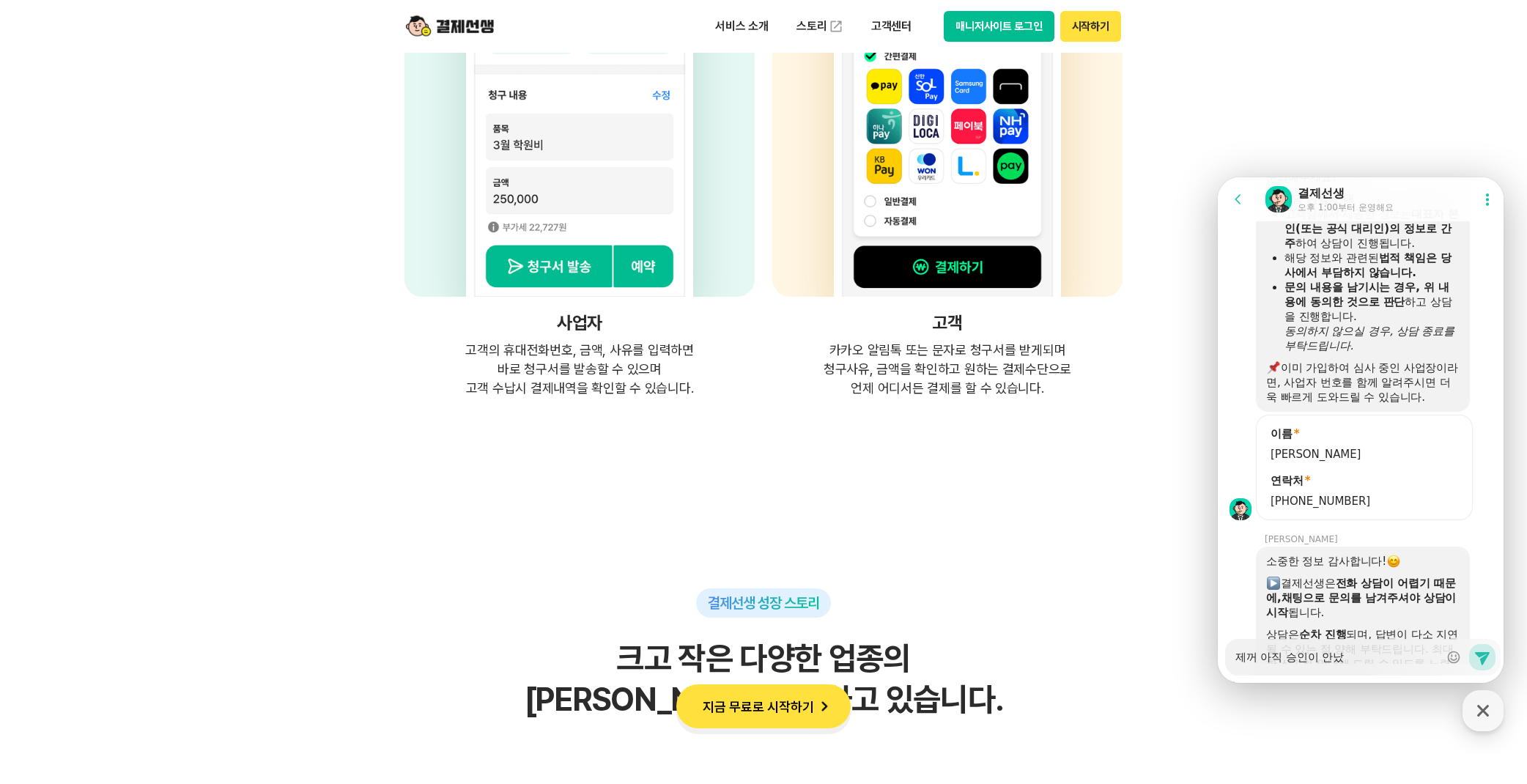
type textarea "x"
type textarea "제꺼 아직 승인이 안났ㄴ"
type textarea "x"
type textarea "제꺼 아직 승인이 안났느"
type textarea "x"
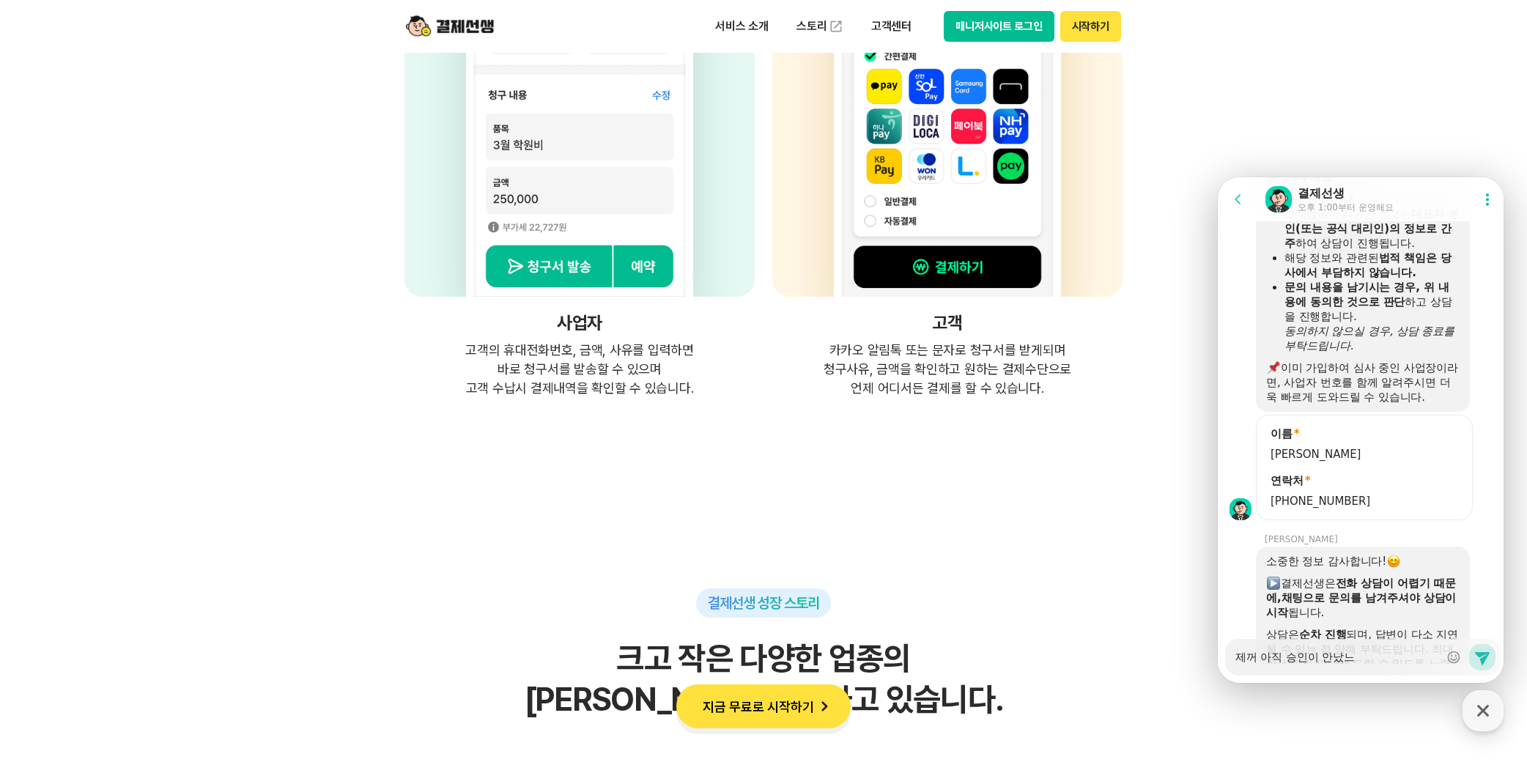
type textarea "제꺼 아직 승인이 안났는"
type textarea "x"
type textarea "제꺼 아직 승인이 안났는ㄷ"
type textarea "x"
type textarea "제꺼 아직 승인이 안났는데"
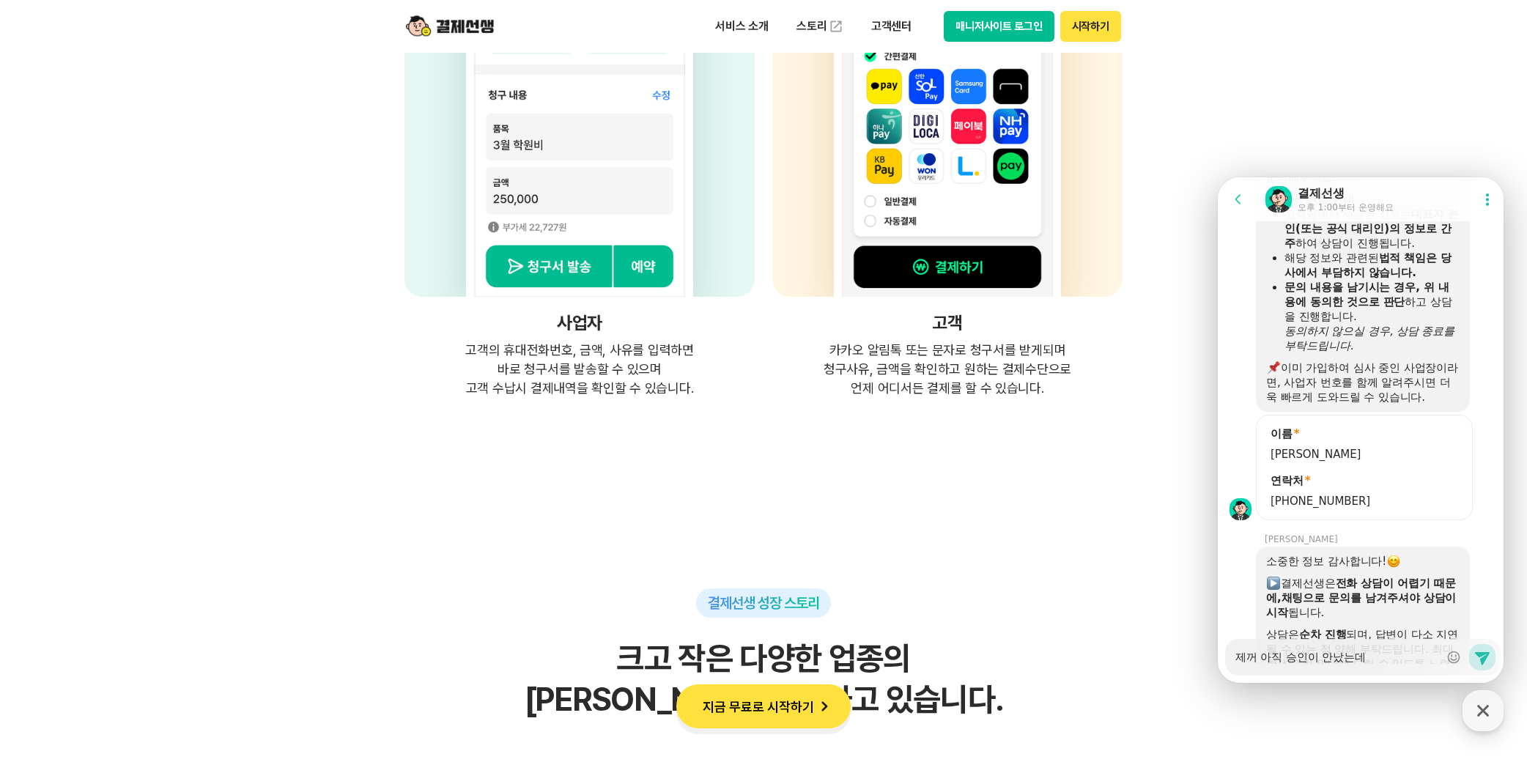
type textarea "x"
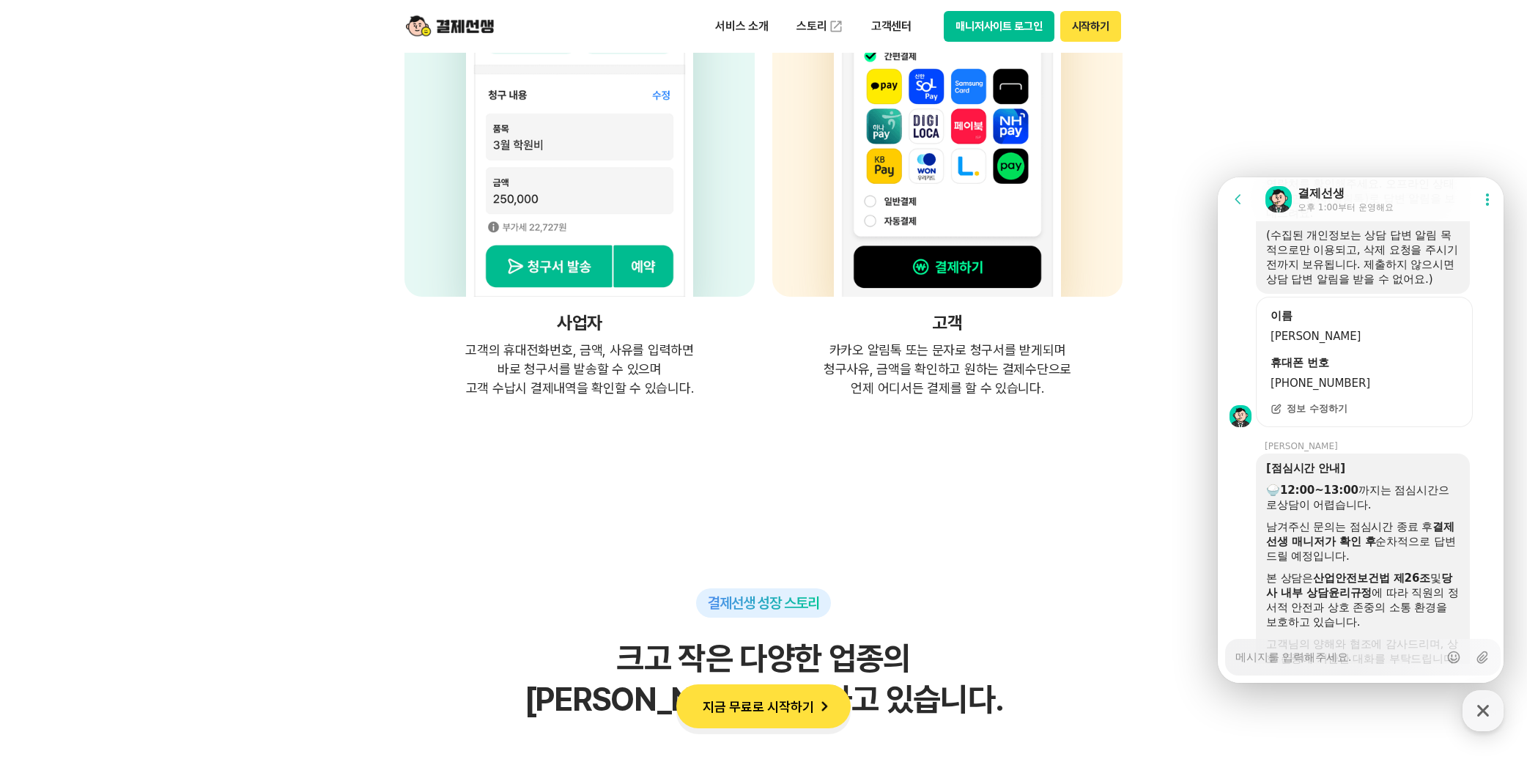
scroll to position [3560, 0]
type textarea "x"
